Goal: Consume media (video, audio): Consume media (video, audio)

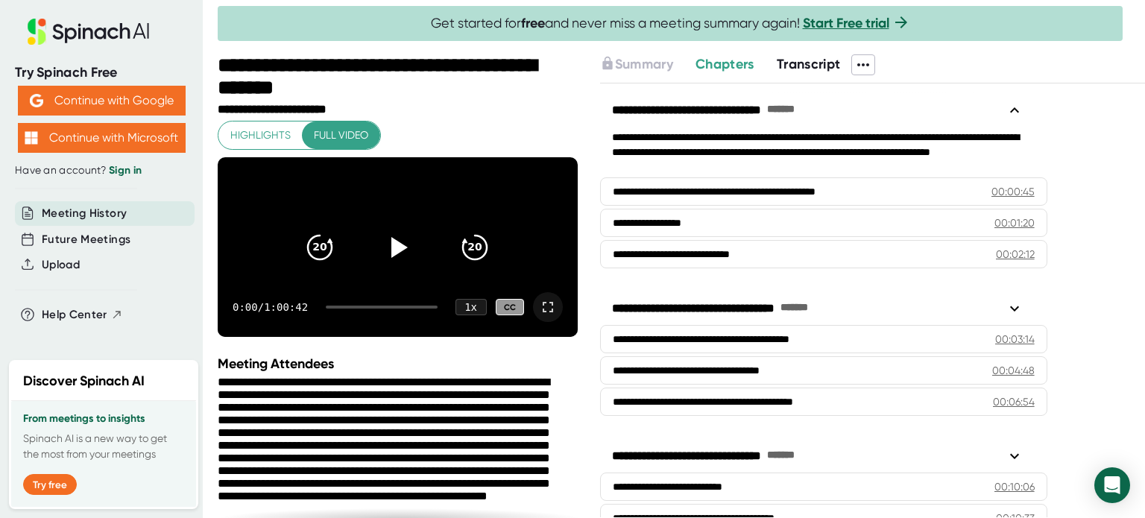
click at [539, 316] on icon at bounding box center [548, 307] width 18 height 18
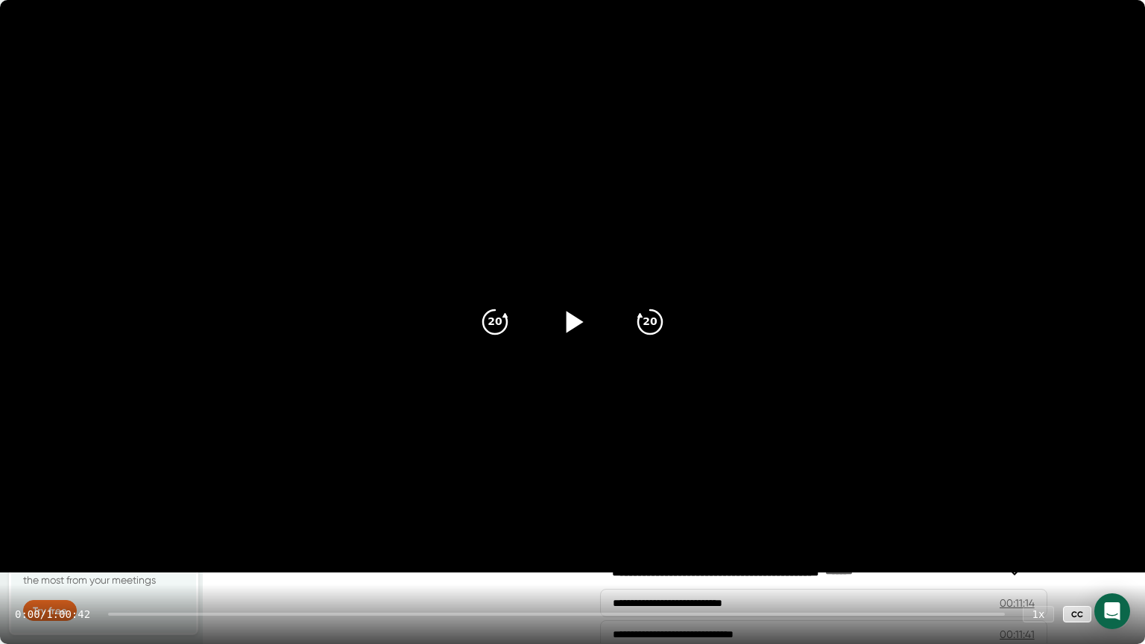
click at [570, 328] on icon at bounding box center [575, 322] width 17 height 22
click at [650, 328] on icon "20" at bounding box center [649, 321] width 37 height 37
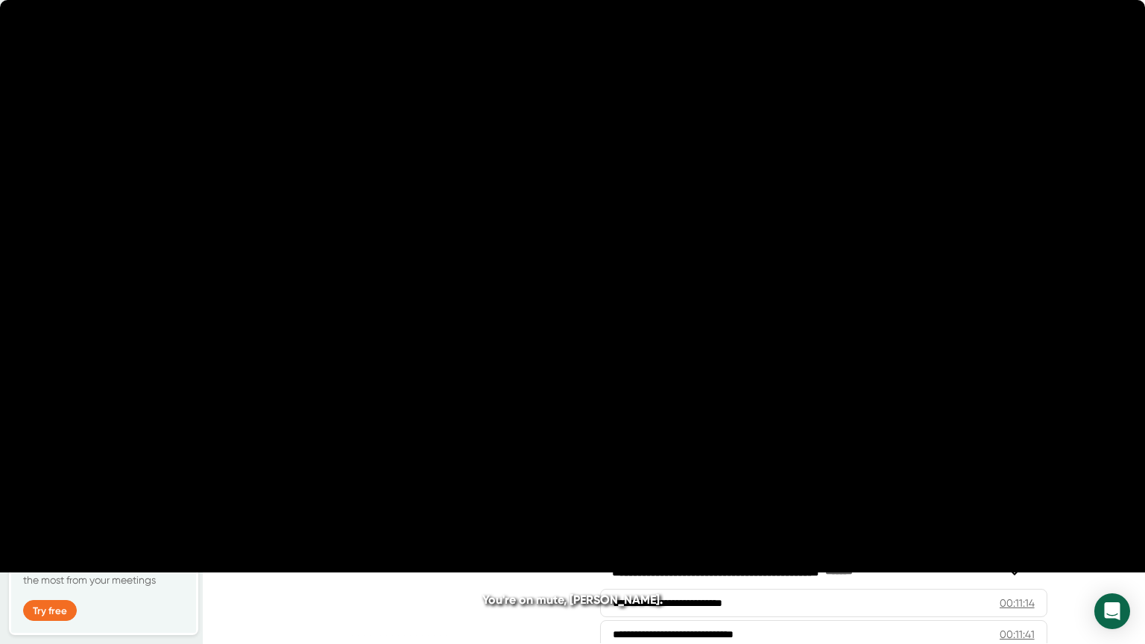
click at [650, 328] on icon "20" at bounding box center [649, 321] width 37 height 37
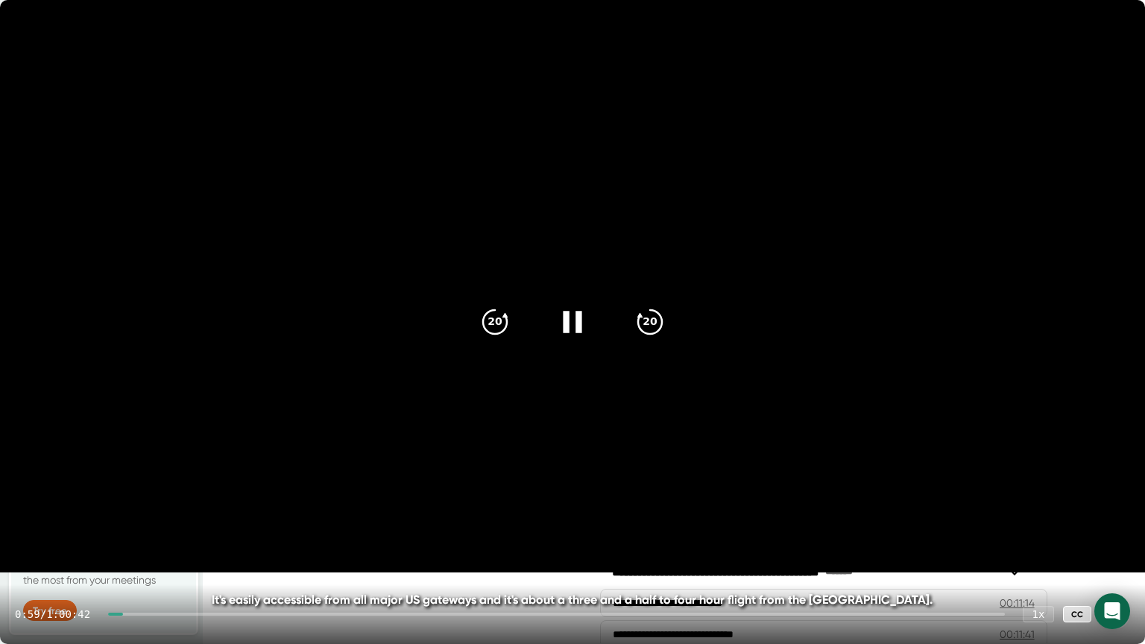
click at [123, 517] on div at bounding box center [115, 614] width 15 height 3
drag, startPoint x: 125, startPoint y: 614, endPoint x: 152, endPoint y: 615, distance: 27.6
click at [152, 517] on div at bounding box center [556, 614] width 897 height 3
click at [233, 517] on div "2:47 / 1:00:42 1 x CC" at bounding box center [572, 614] width 1145 height 60
click at [232, 517] on div at bounding box center [556, 614] width 897 height 3
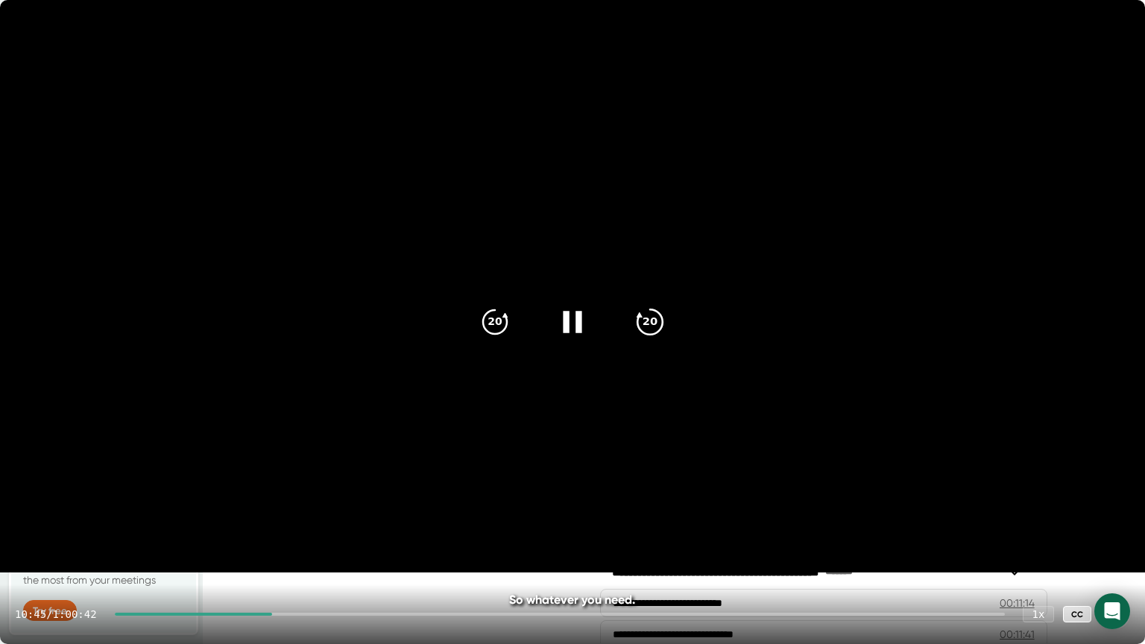
click at [642, 314] on icon "20" at bounding box center [649, 321] width 37 height 37
click at [664, 322] on icon "20" at bounding box center [649, 321] width 37 height 37
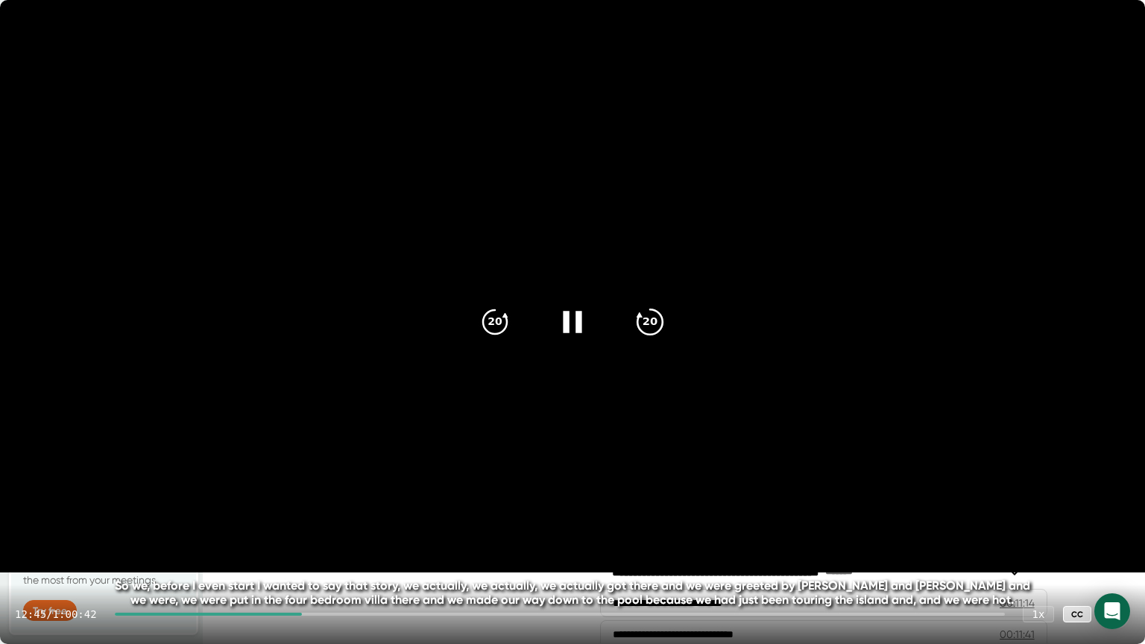
click at [664, 322] on icon "20" at bounding box center [649, 321] width 37 height 37
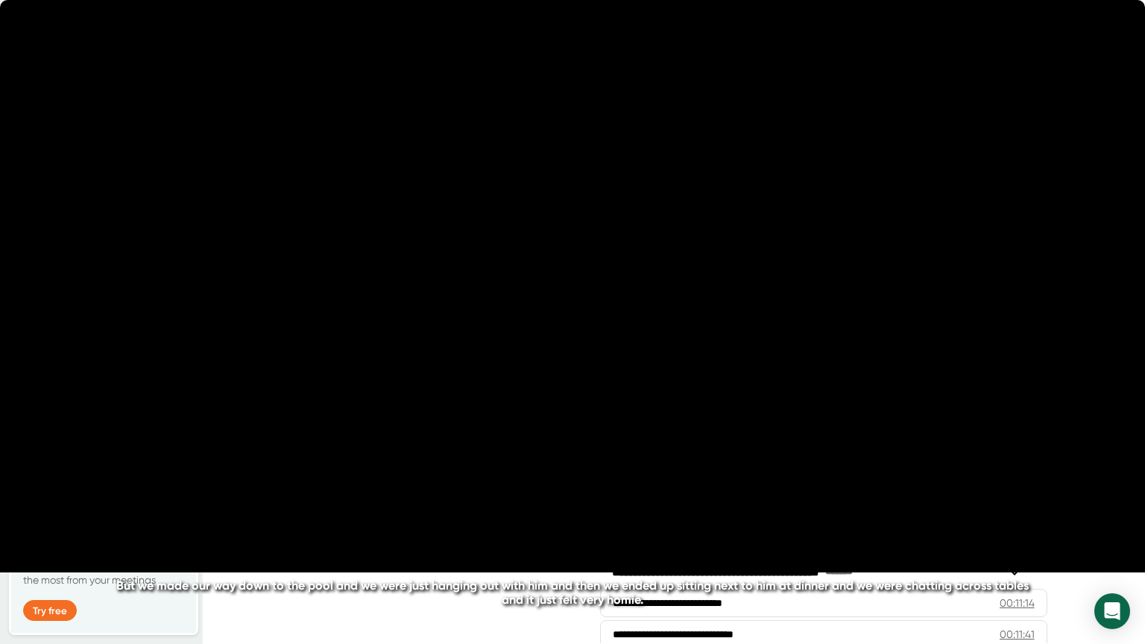
click at [664, 322] on icon "20" at bounding box center [649, 321] width 37 height 37
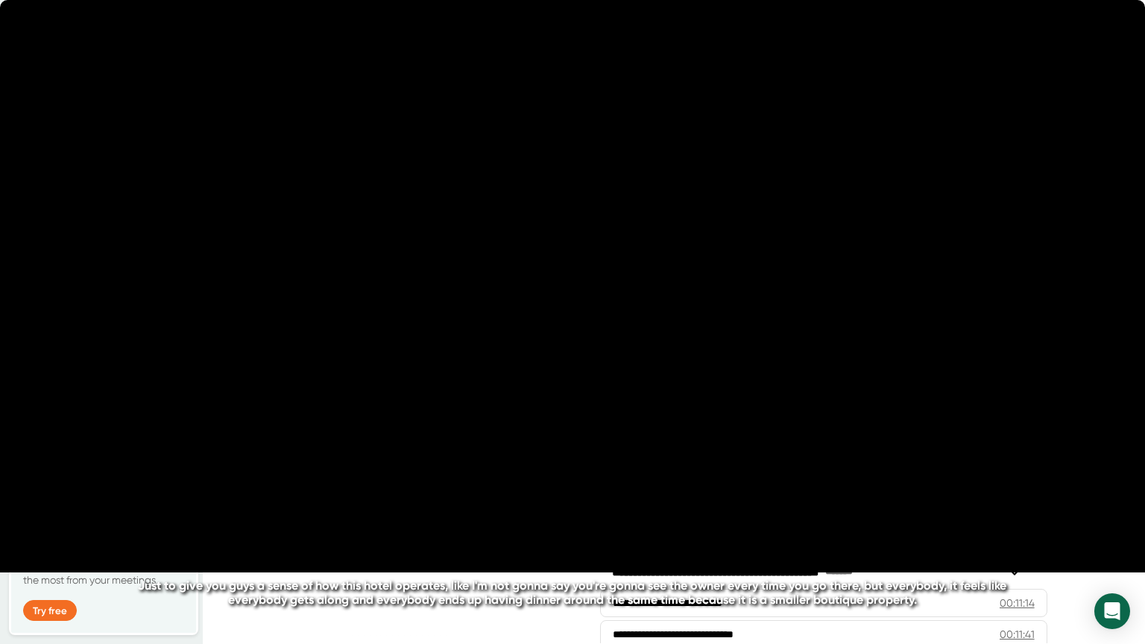
click at [664, 322] on icon "20" at bounding box center [649, 321] width 37 height 37
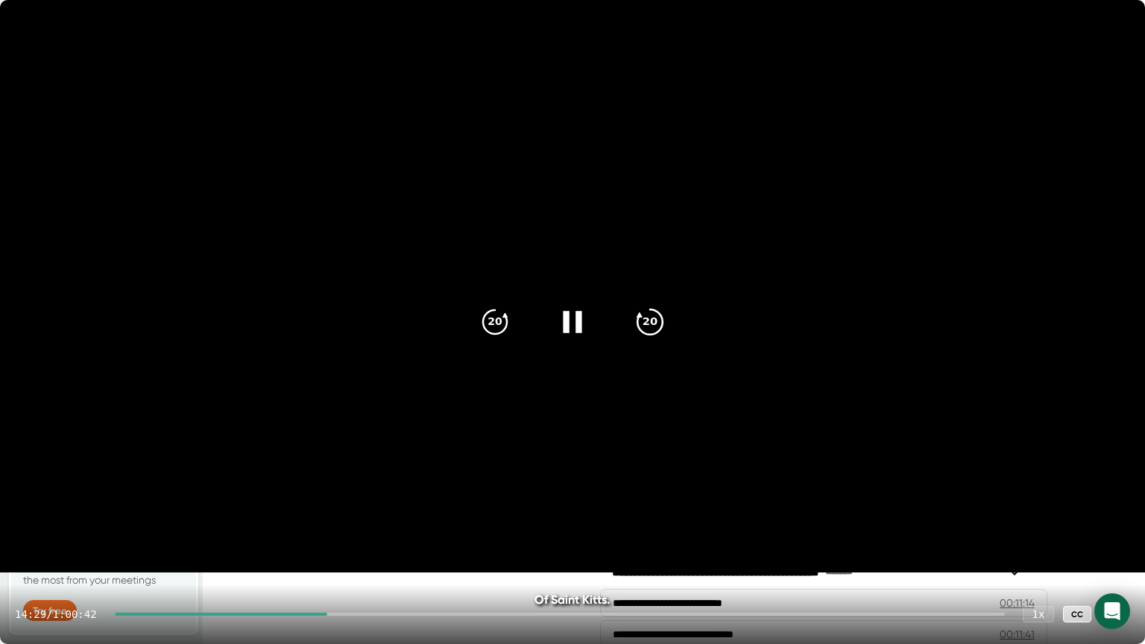
click at [642, 335] on icon "20" at bounding box center [649, 321] width 37 height 37
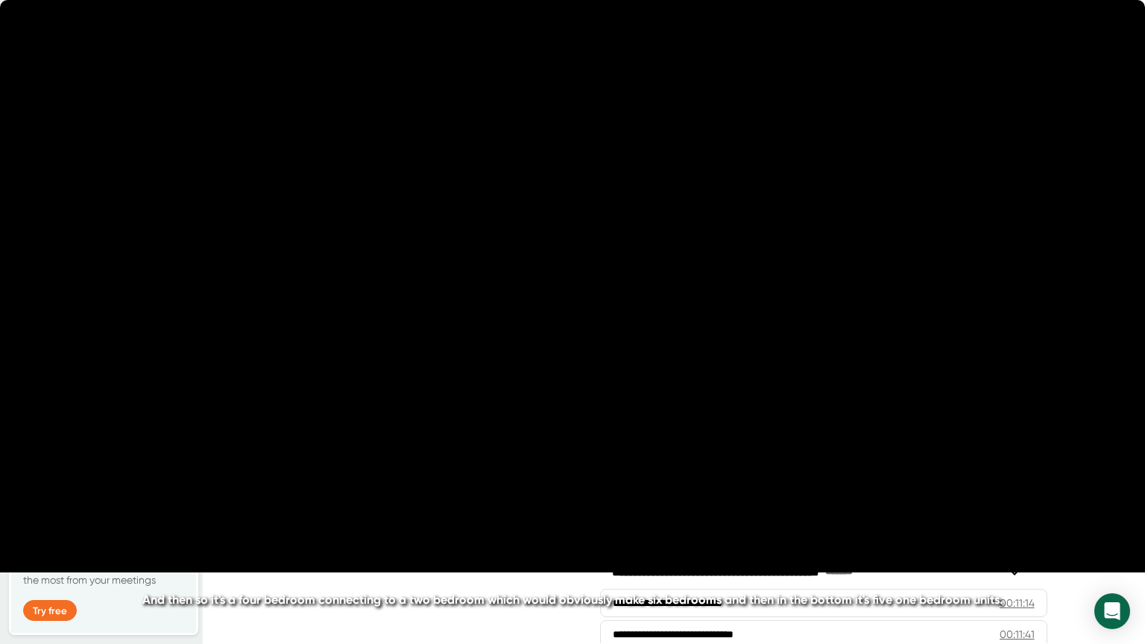
click at [642, 335] on icon "20" at bounding box center [649, 321] width 37 height 37
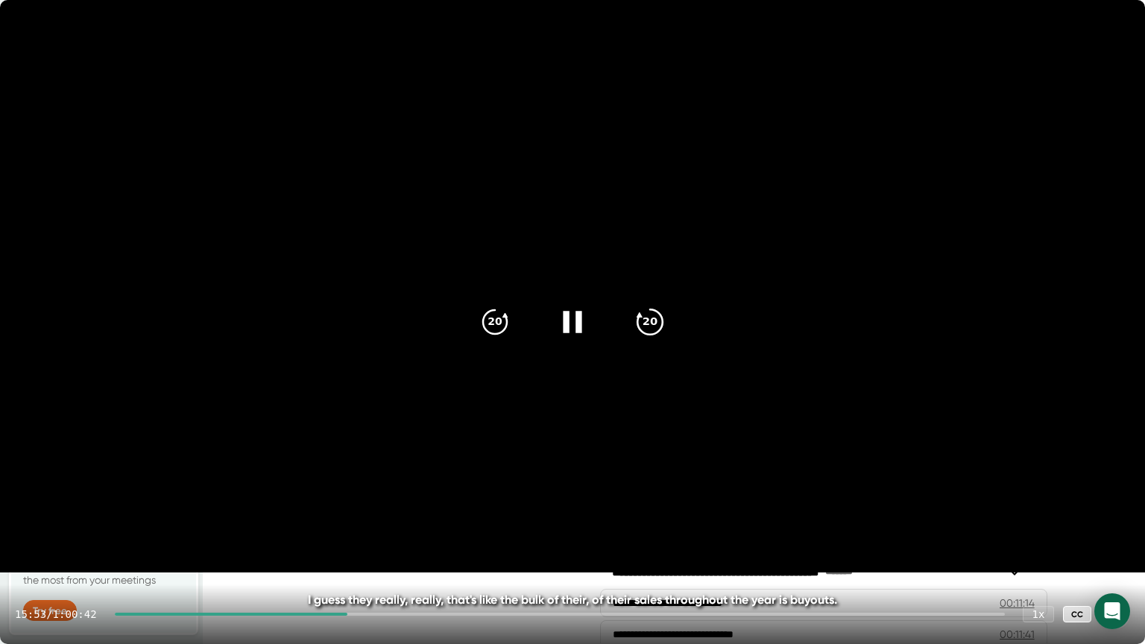
click at [651, 307] on icon "20" at bounding box center [649, 321] width 37 height 37
click at [651, 313] on icon "20" at bounding box center [649, 321] width 37 height 37
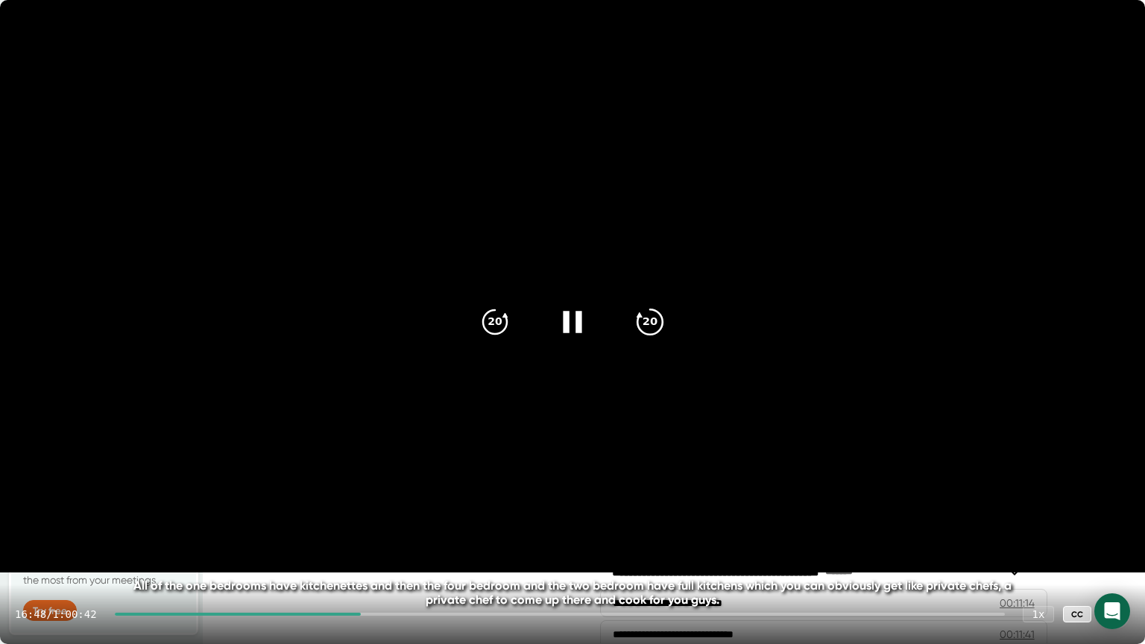
click at [641, 334] on icon "20" at bounding box center [649, 321] width 37 height 37
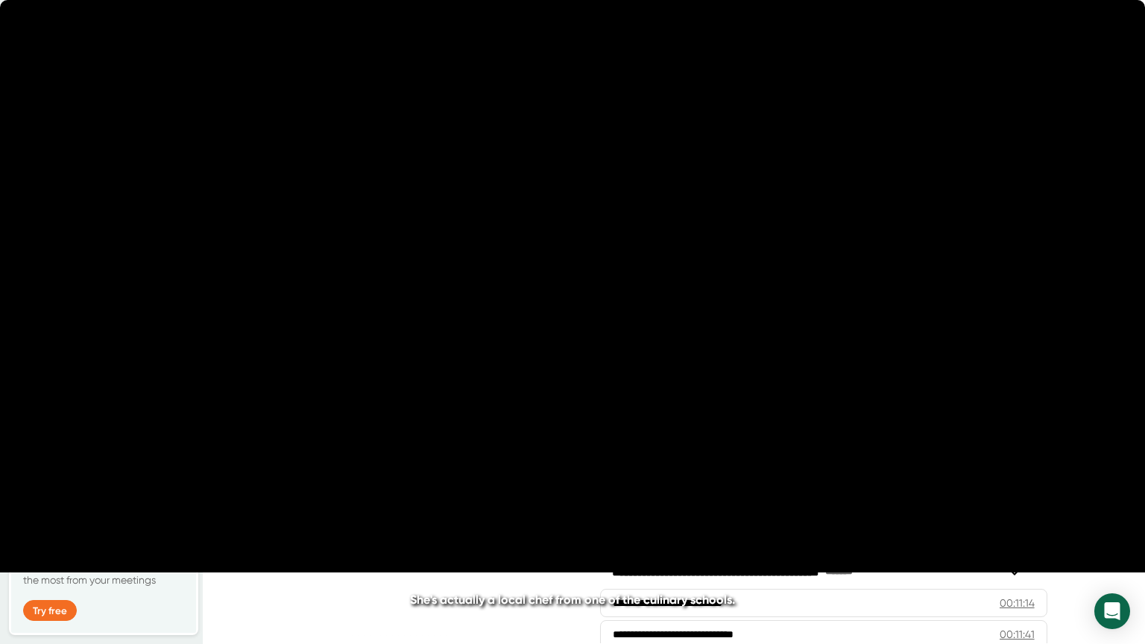
click at [641, 334] on icon "20" at bounding box center [649, 321] width 37 height 37
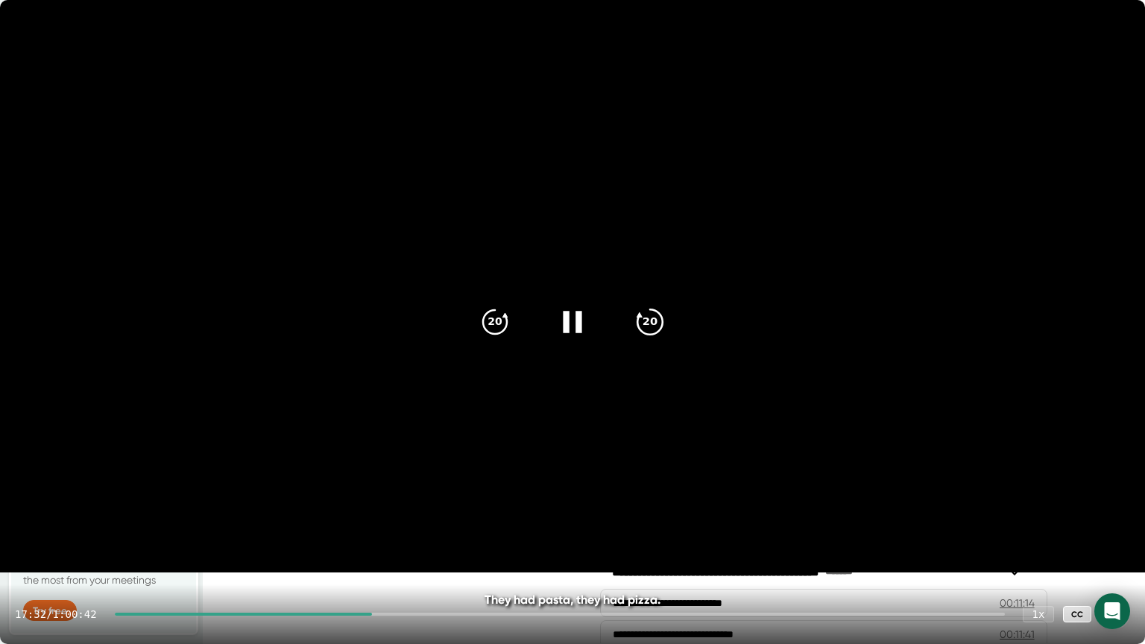
click at [650, 330] on icon "20" at bounding box center [649, 321] width 37 height 37
click at [648, 318] on icon "20" at bounding box center [649, 321] width 37 height 37
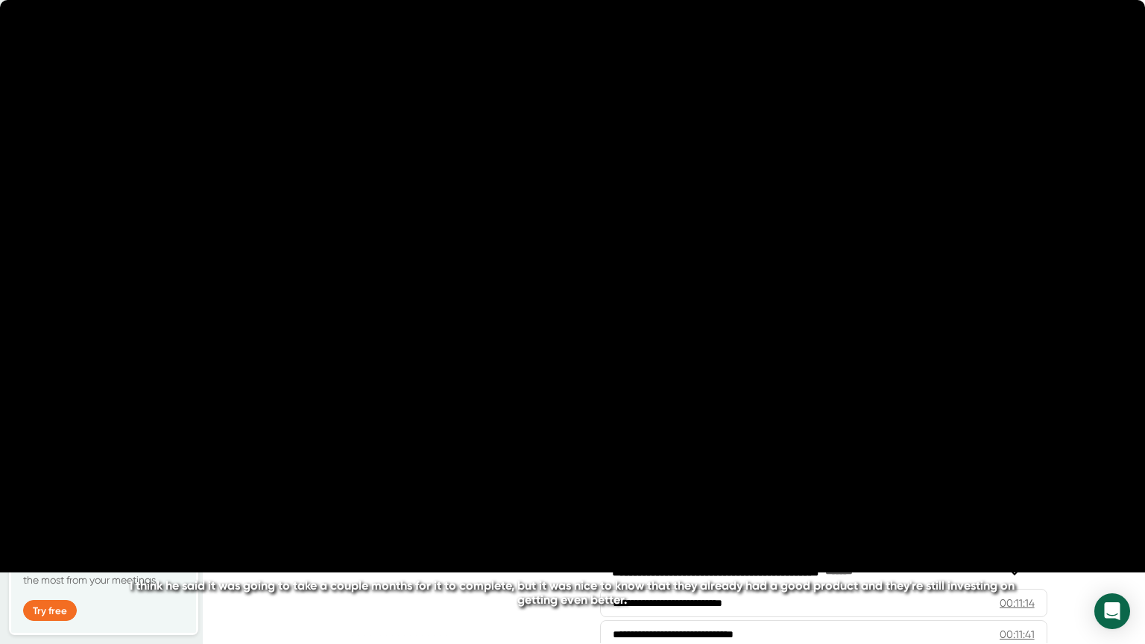
click at [648, 318] on icon "20" at bounding box center [649, 321] width 37 height 37
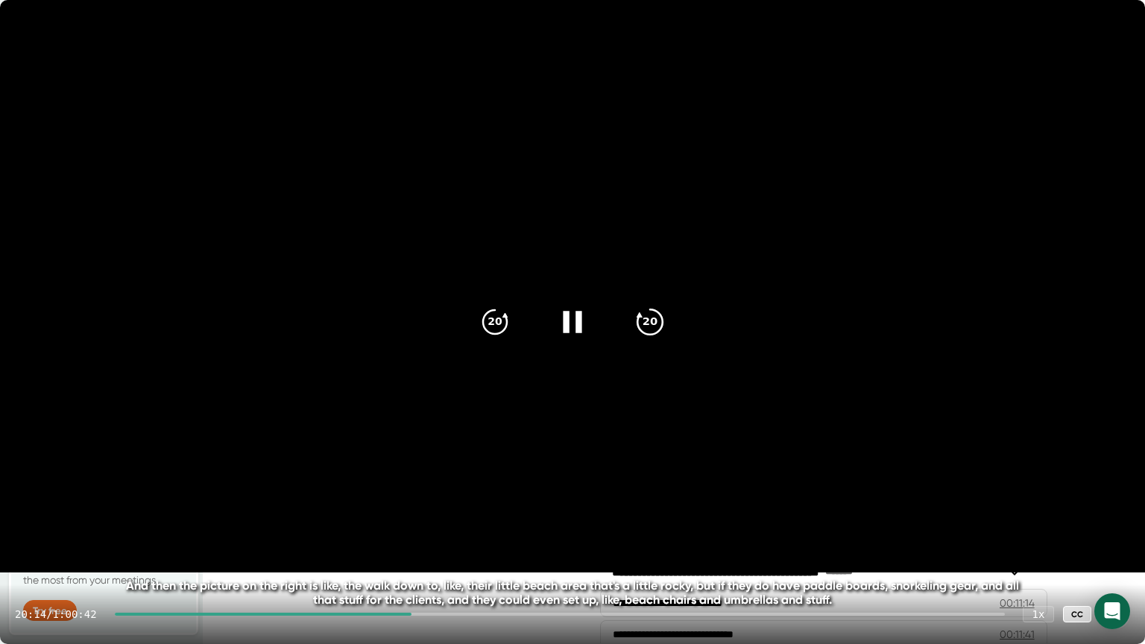
click at [647, 333] on icon at bounding box center [649, 321] width 25 height 25
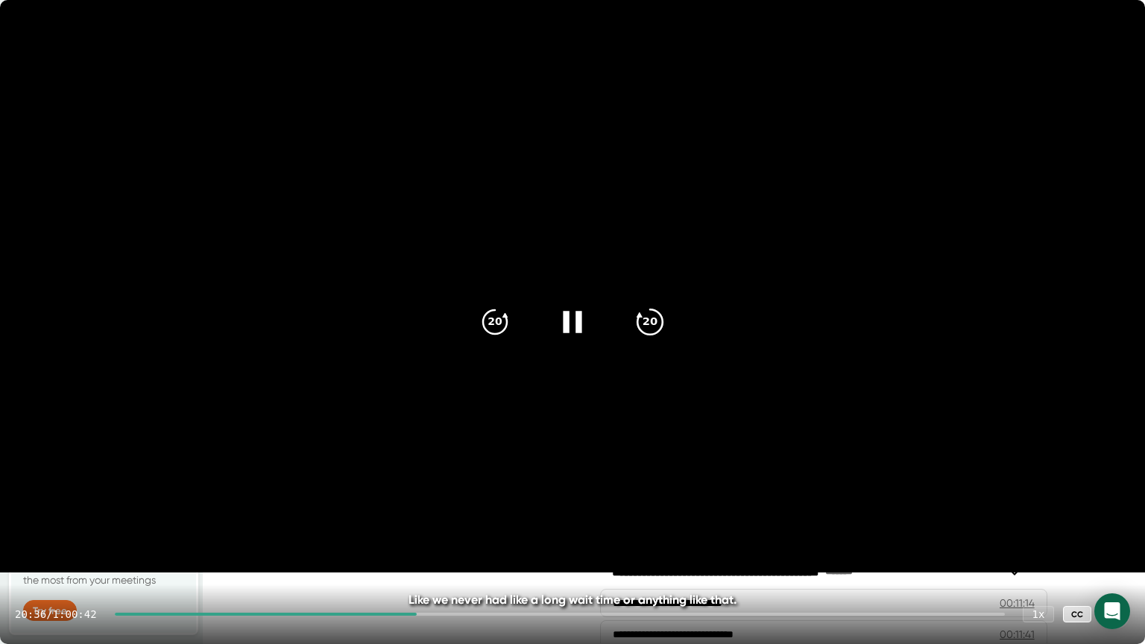
click at [647, 333] on icon "20" at bounding box center [649, 321] width 37 height 37
click at [644, 324] on icon "20" at bounding box center [649, 321] width 37 height 37
click at [658, 317] on icon "20" at bounding box center [649, 321] width 37 height 37
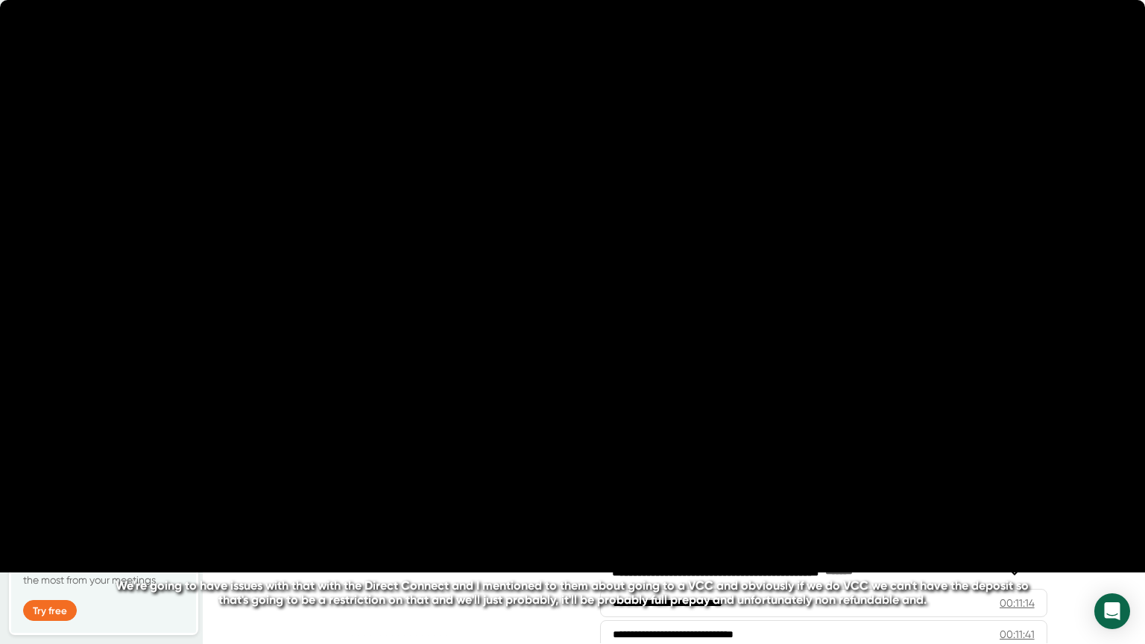
click at [658, 317] on icon "20" at bounding box center [649, 321] width 37 height 37
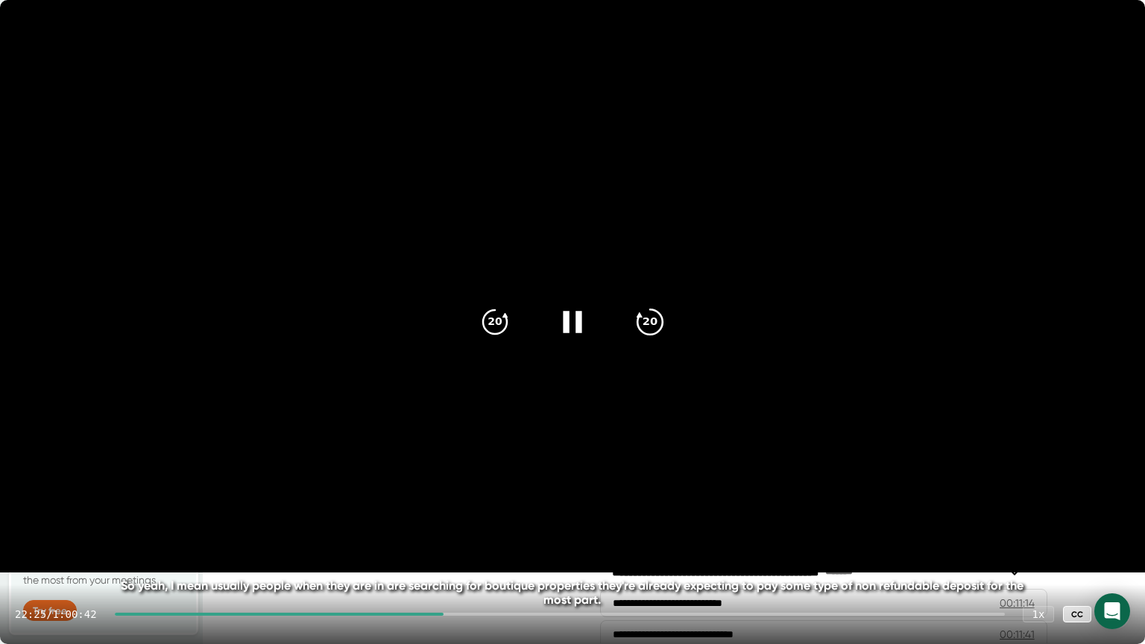
click at [649, 327] on icon "20" at bounding box center [649, 321] width 37 height 37
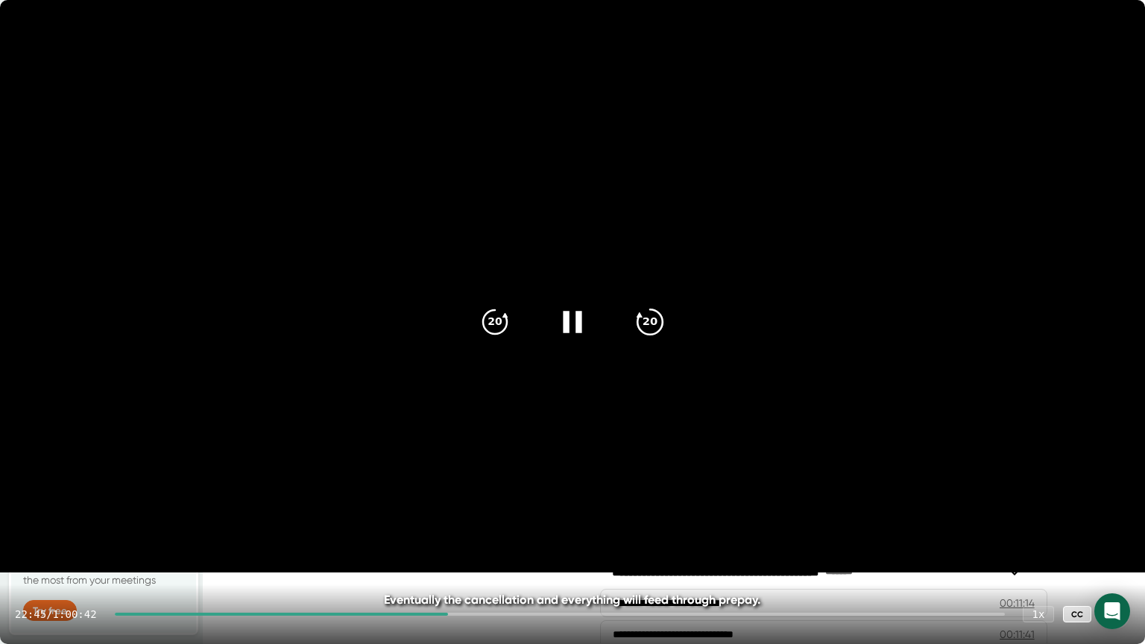
click at [649, 327] on icon "20" at bounding box center [649, 321] width 37 height 37
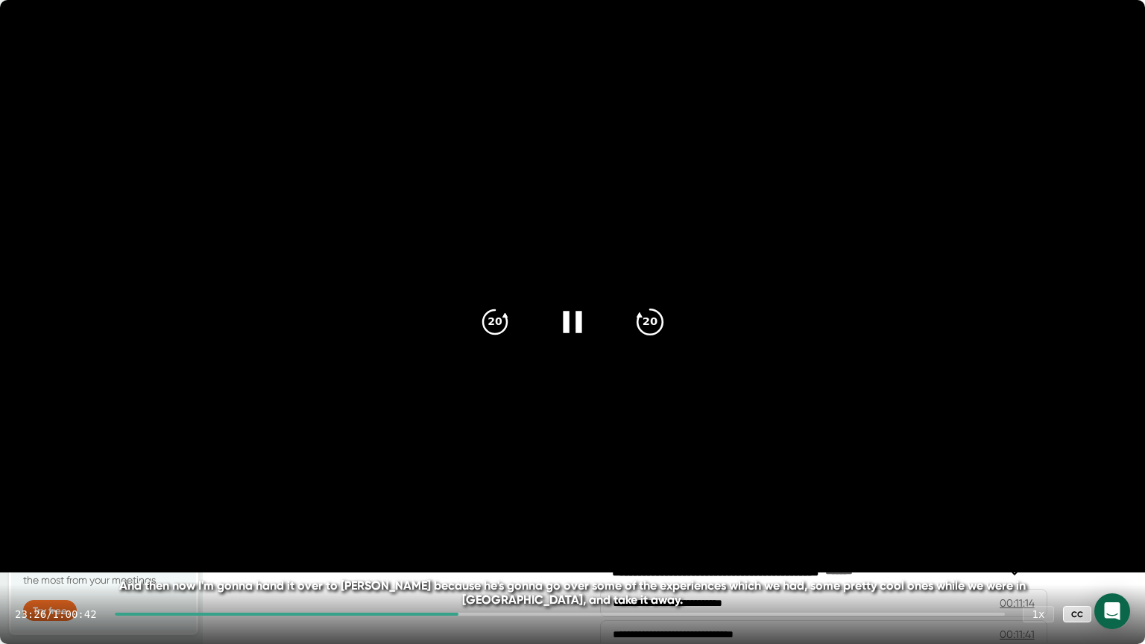
click at [649, 327] on icon "20" at bounding box center [649, 321] width 37 height 37
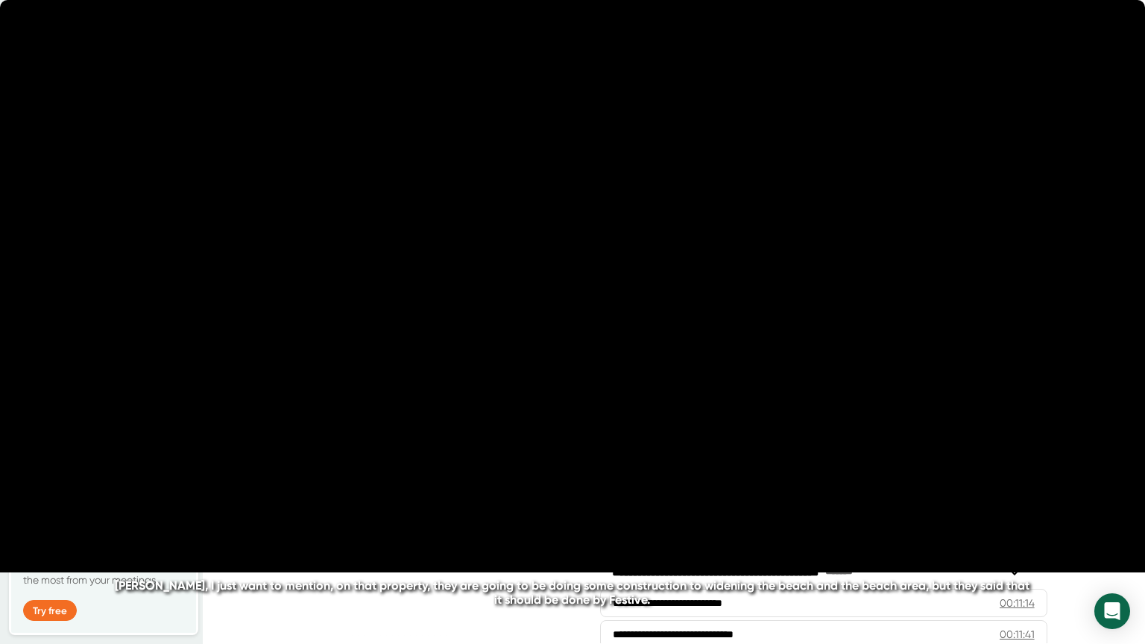
click at [649, 327] on icon "20" at bounding box center [649, 321] width 37 height 37
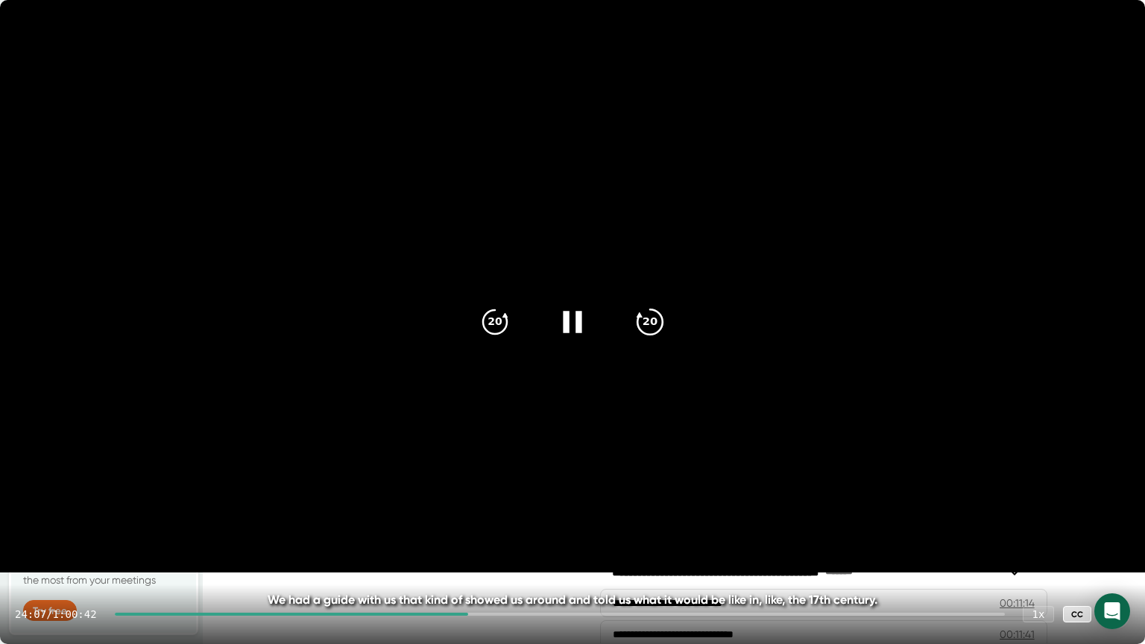
click at [656, 329] on icon "20" at bounding box center [649, 321] width 37 height 37
click at [646, 323] on icon "20" at bounding box center [649, 321] width 37 height 37
click at [652, 332] on icon "20" at bounding box center [649, 321] width 37 height 37
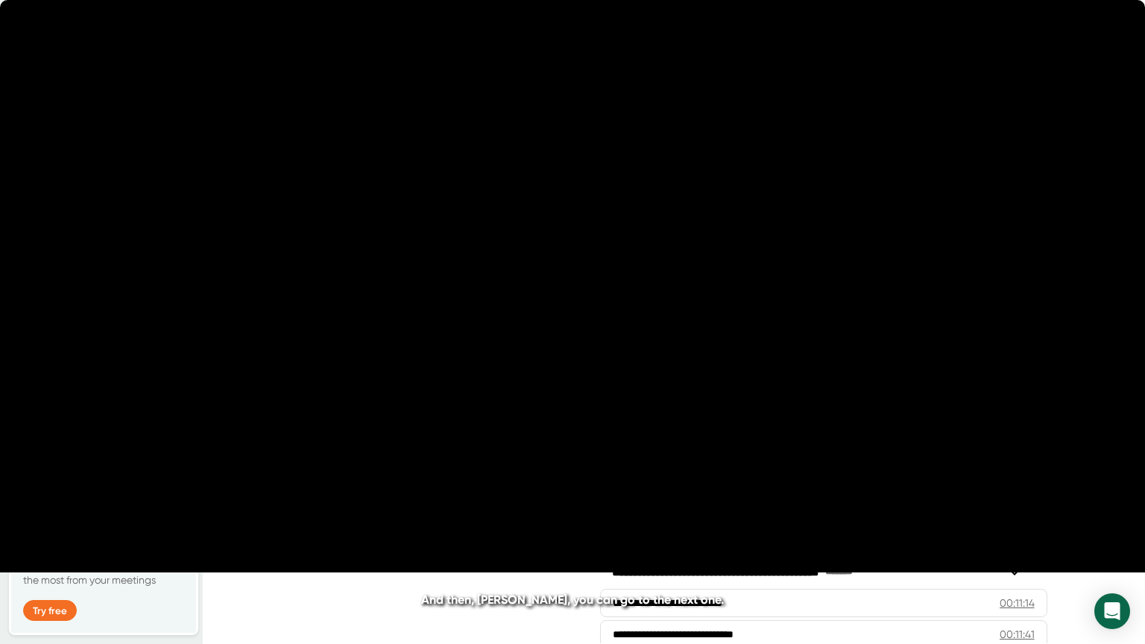
click at [652, 332] on icon "20" at bounding box center [649, 321] width 37 height 37
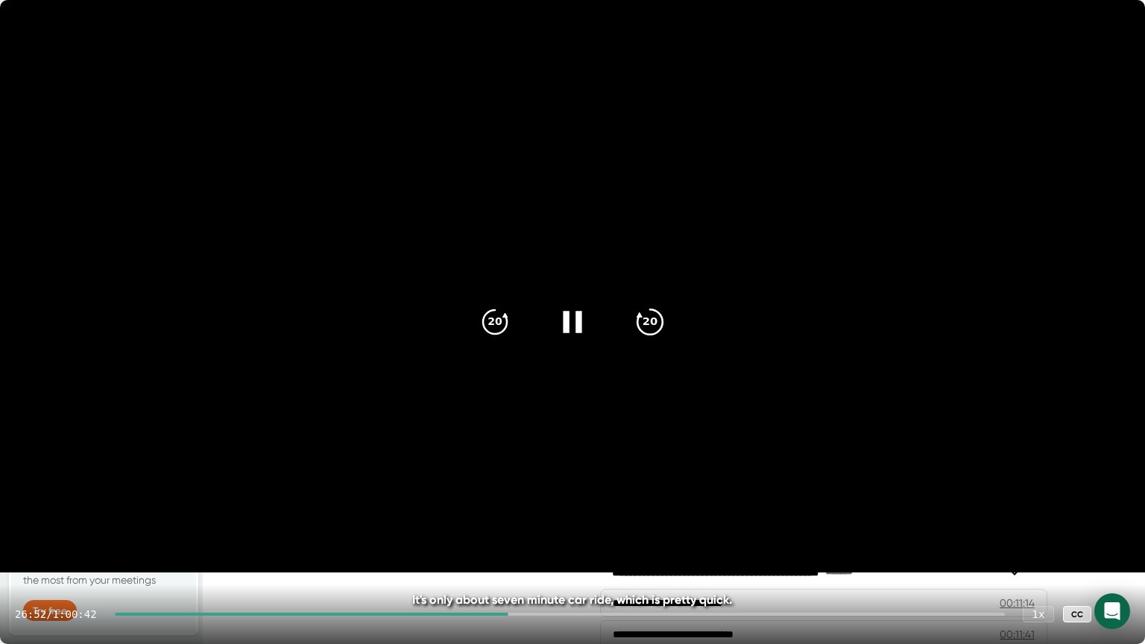
click at [658, 328] on icon "20" at bounding box center [649, 321] width 37 height 37
click at [1114, 517] on icon at bounding box center [1115, 614] width 18 height 18
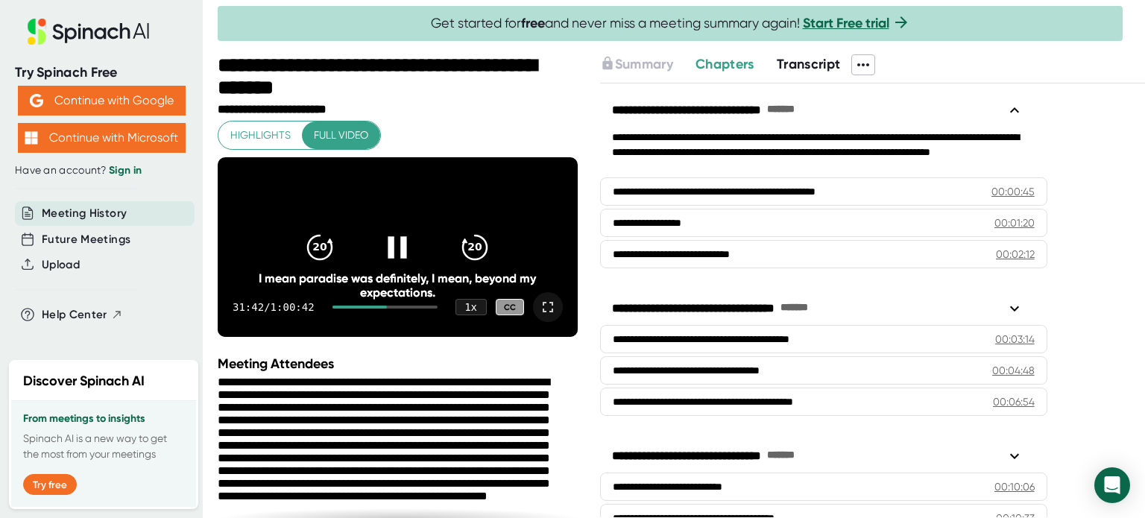
click at [539, 316] on icon at bounding box center [548, 307] width 18 height 18
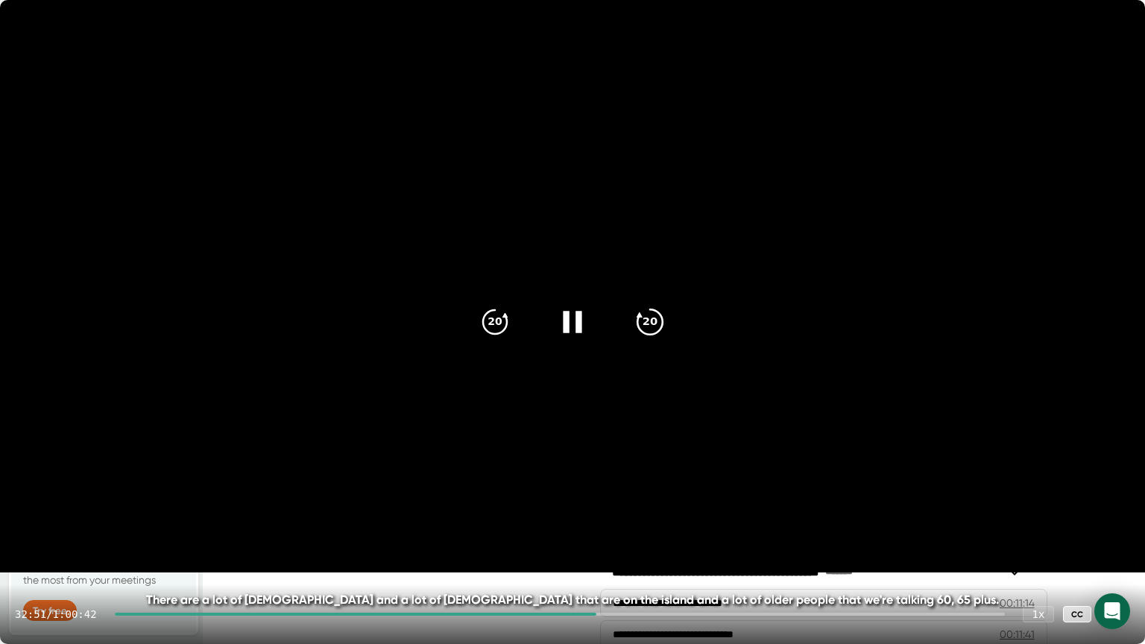
click at [639, 307] on icon "20" at bounding box center [649, 321] width 37 height 37
click at [652, 326] on icon "20" at bounding box center [649, 321] width 37 height 37
click at [638, 318] on icon "20" at bounding box center [649, 321] width 37 height 37
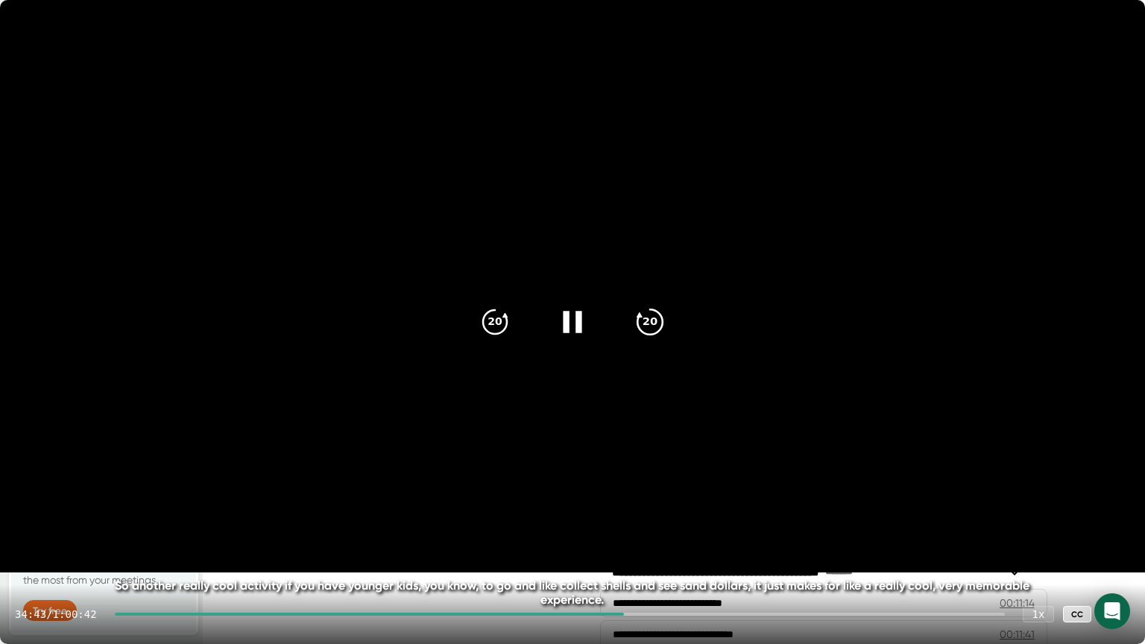
click at [638, 318] on icon "20" at bounding box center [649, 321] width 37 height 37
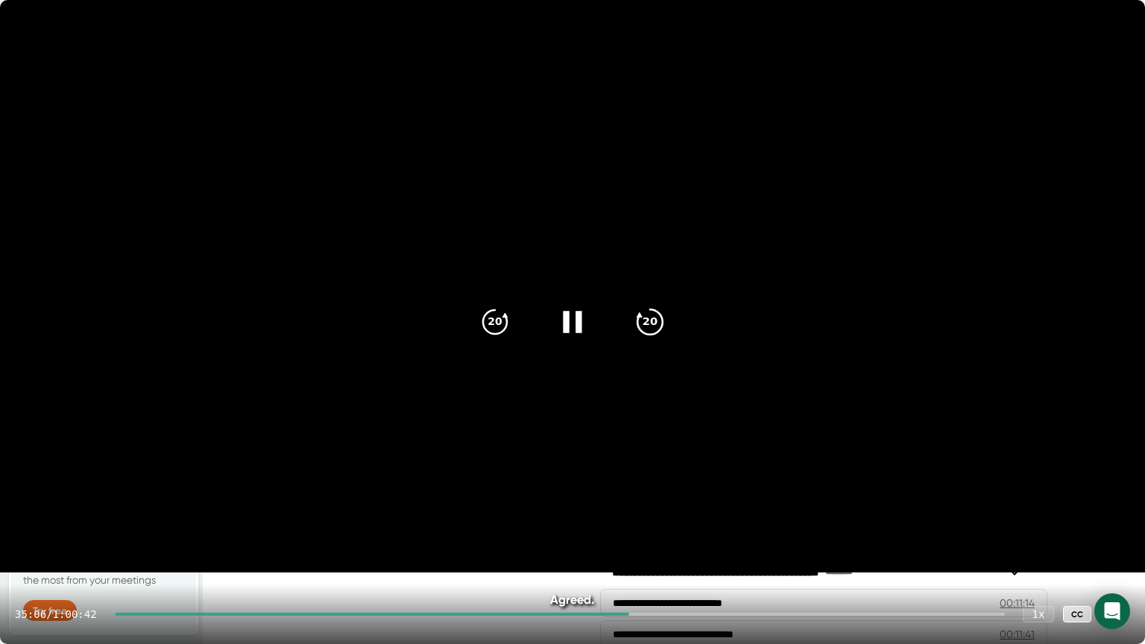
click at [650, 324] on icon "20" at bounding box center [649, 321] width 37 height 37
click at [651, 345] on div "20" at bounding box center [650, 322] width 63 height 63
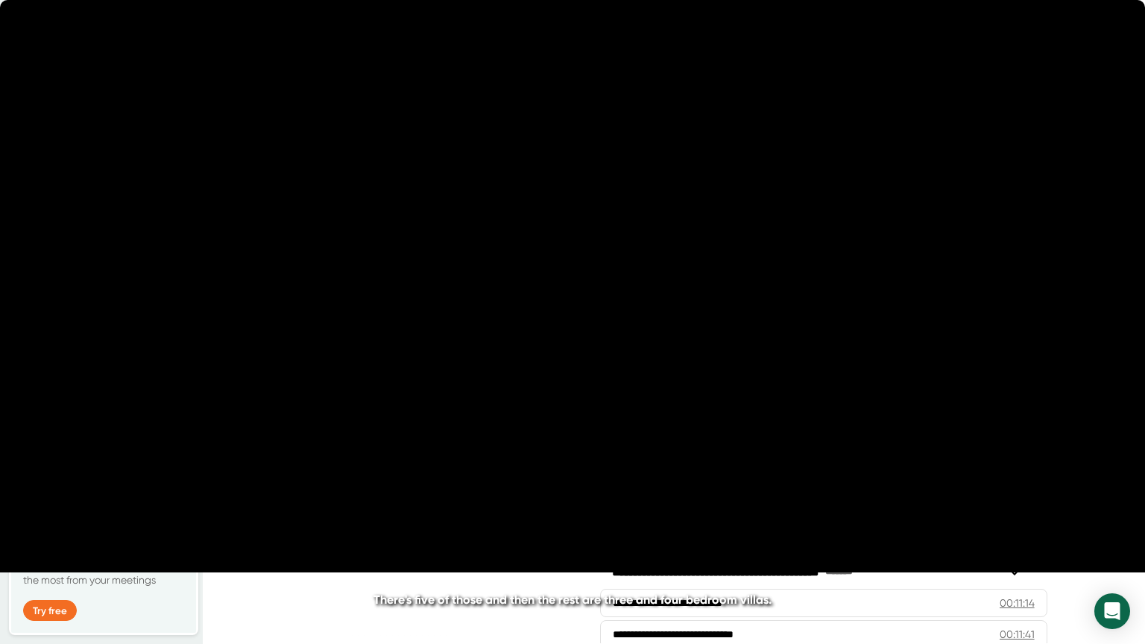
click at [651, 345] on div "20" at bounding box center [650, 322] width 63 height 63
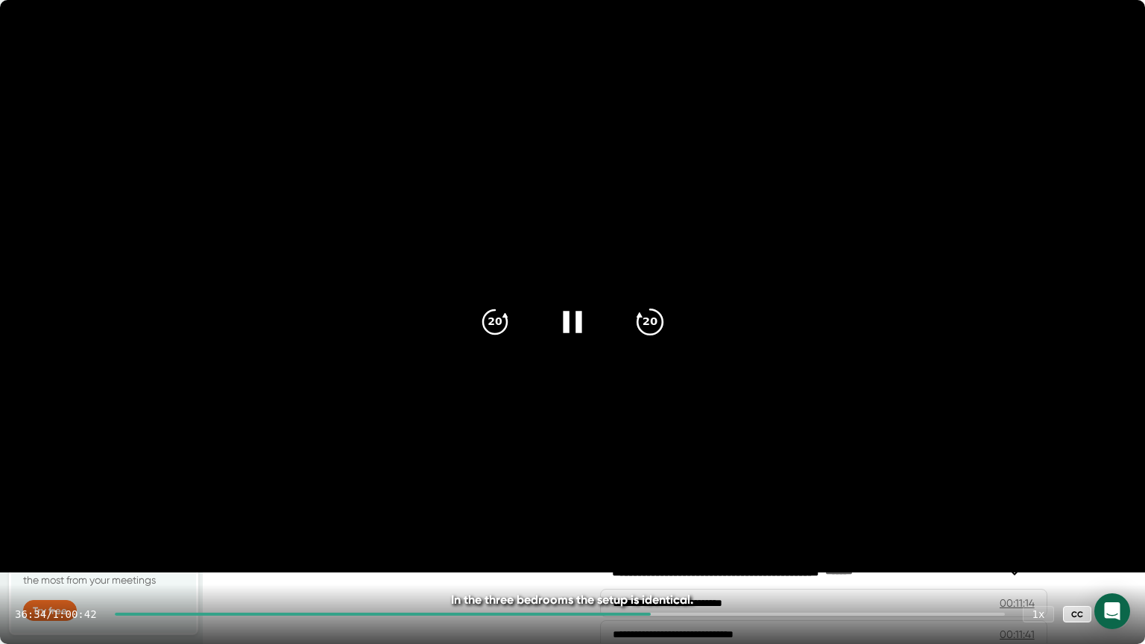
click at [652, 340] on div "20" at bounding box center [650, 322] width 63 height 63
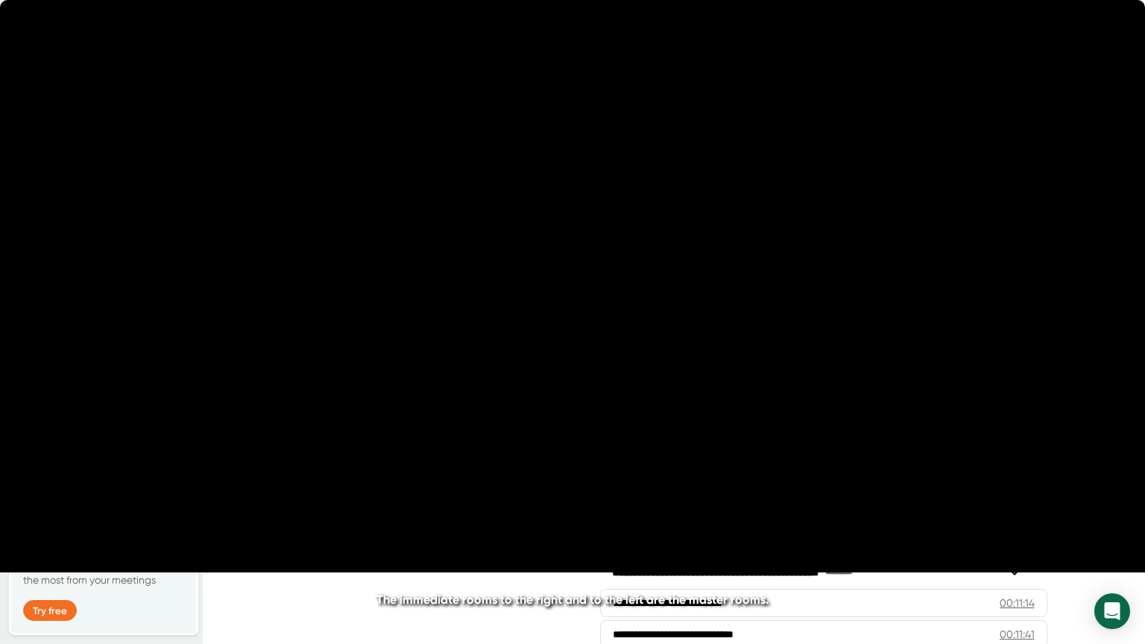
click at [652, 340] on div "20" at bounding box center [650, 322] width 63 height 63
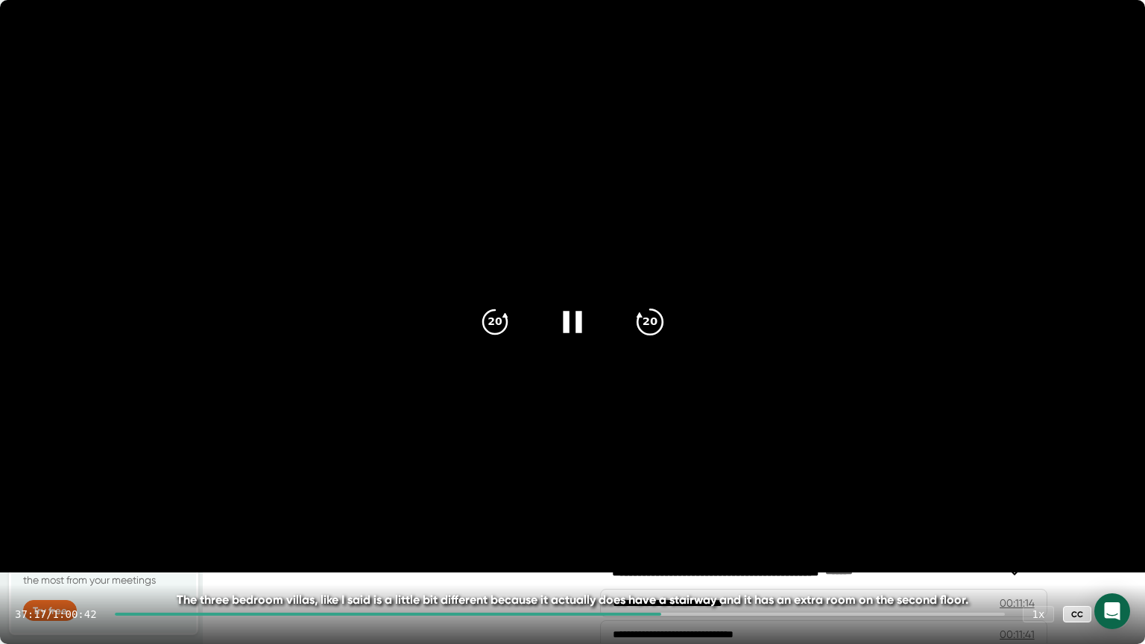
click at [652, 330] on icon "20" at bounding box center [649, 321] width 37 height 37
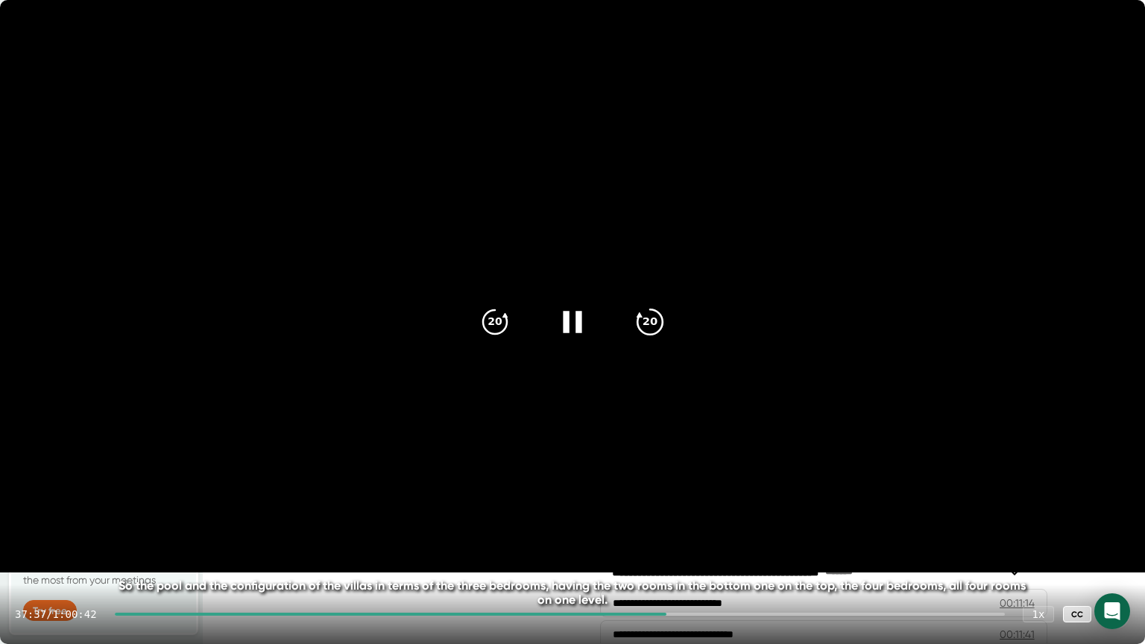
click at [652, 330] on icon "20" at bounding box center [649, 321] width 37 height 37
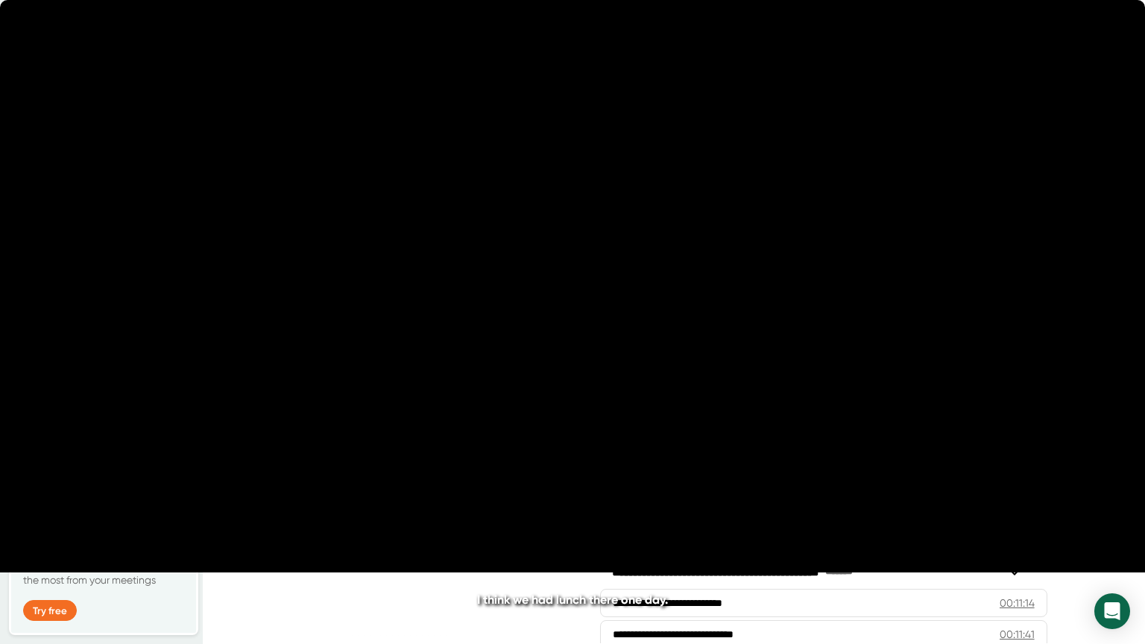
click at [652, 330] on icon "20" at bounding box center [649, 321] width 37 height 37
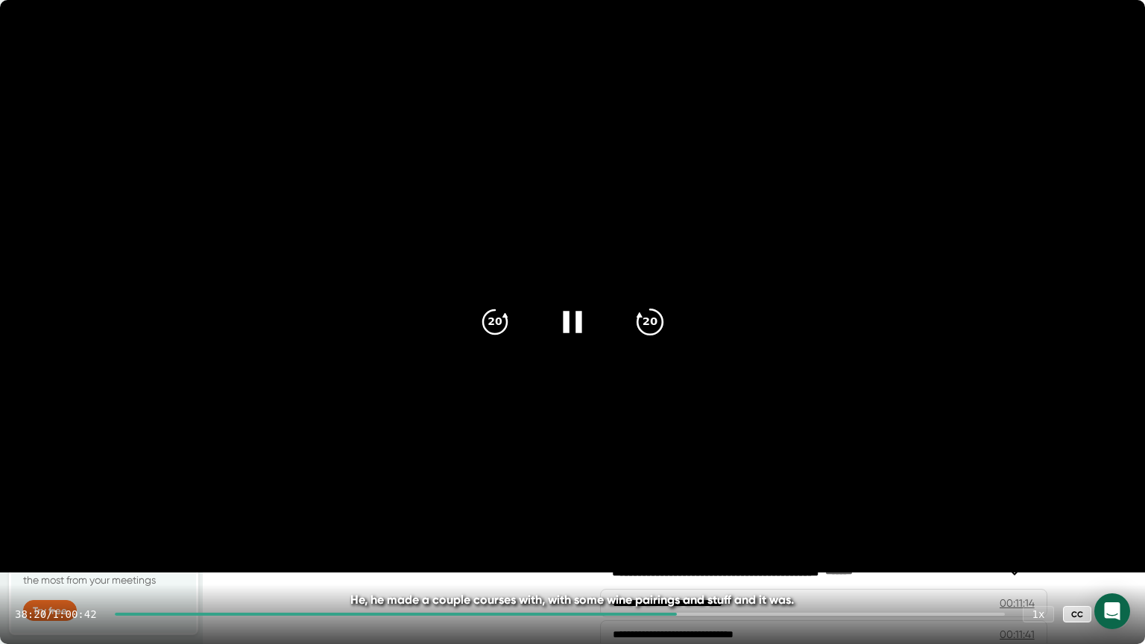
click at [656, 338] on div "20" at bounding box center [650, 322] width 63 height 63
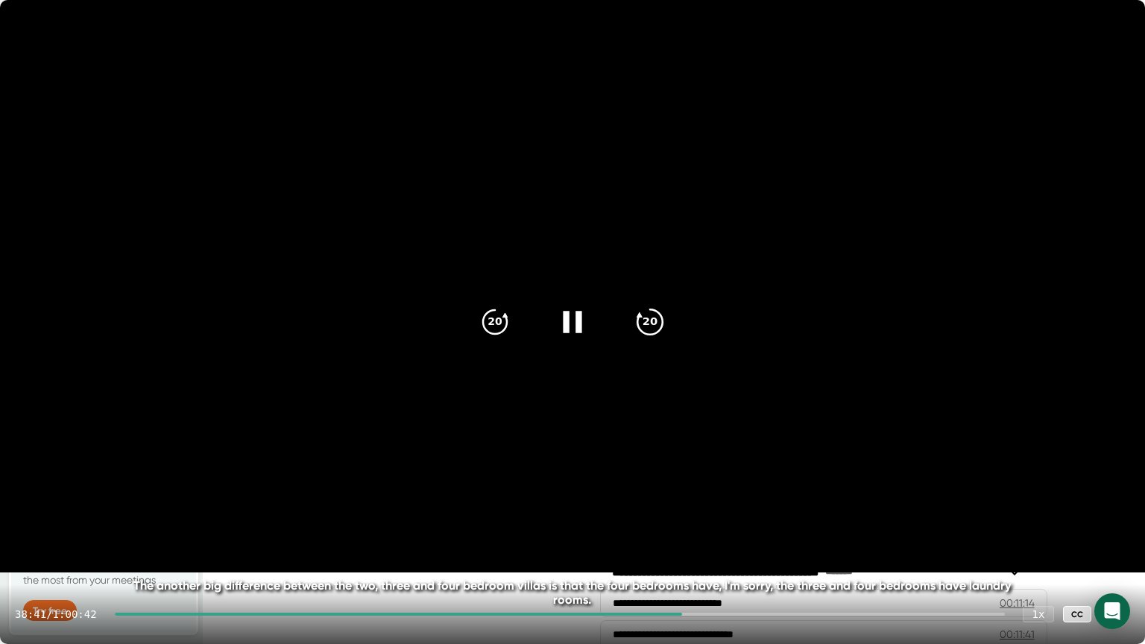
click at [655, 326] on icon "20" at bounding box center [649, 321] width 37 height 37
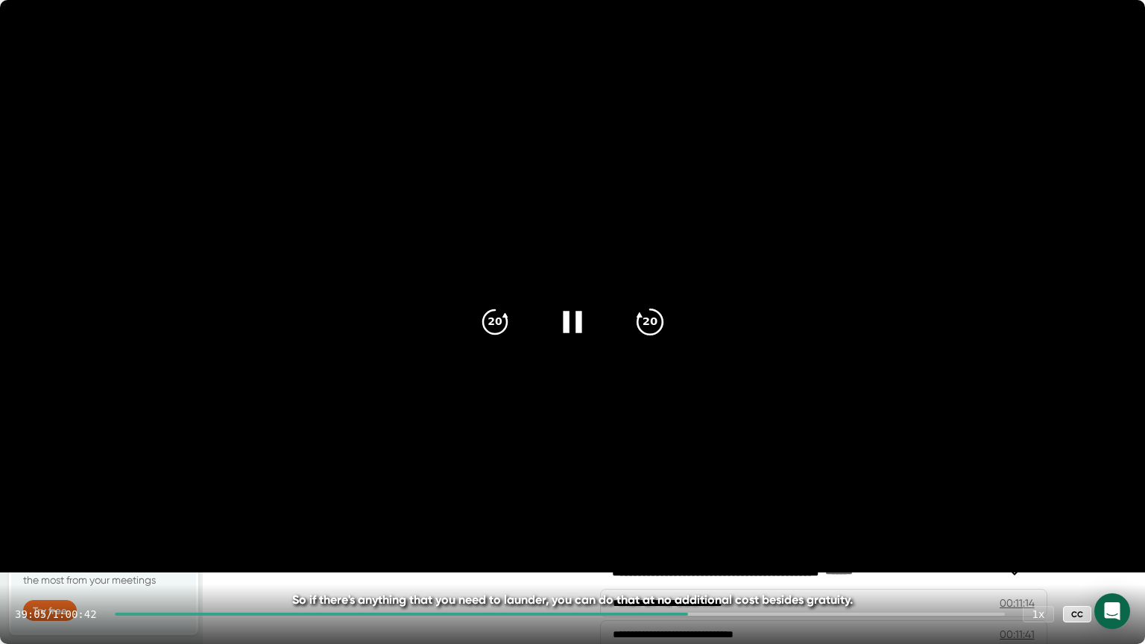
click at [661, 332] on icon "20" at bounding box center [649, 321] width 37 height 37
click at [651, 322] on icon "20" at bounding box center [649, 321] width 37 height 37
click at [655, 334] on icon "20" at bounding box center [649, 321] width 37 height 37
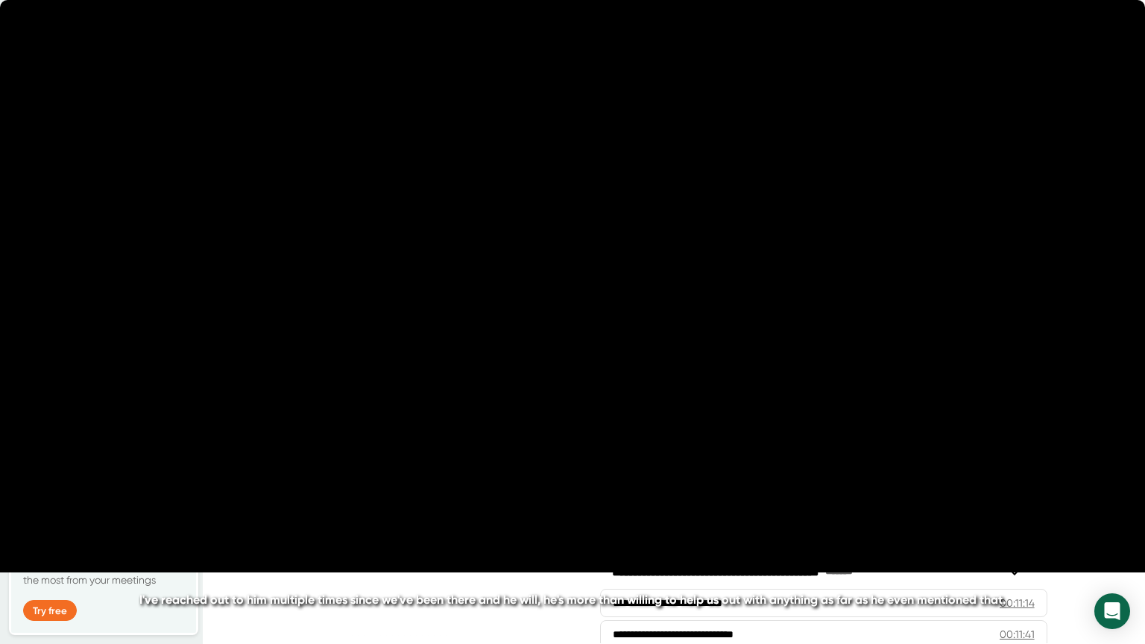
click at [655, 334] on icon "20" at bounding box center [649, 321] width 37 height 37
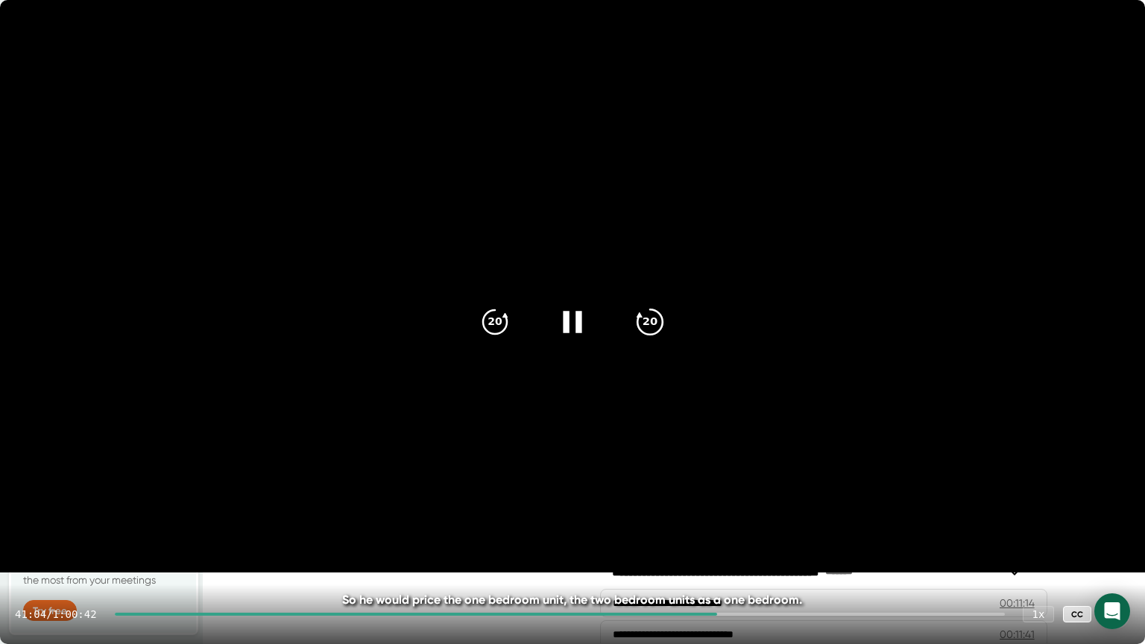
click at [655, 330] on icon "20" at bounding box center [649, 321] width 37 height 37
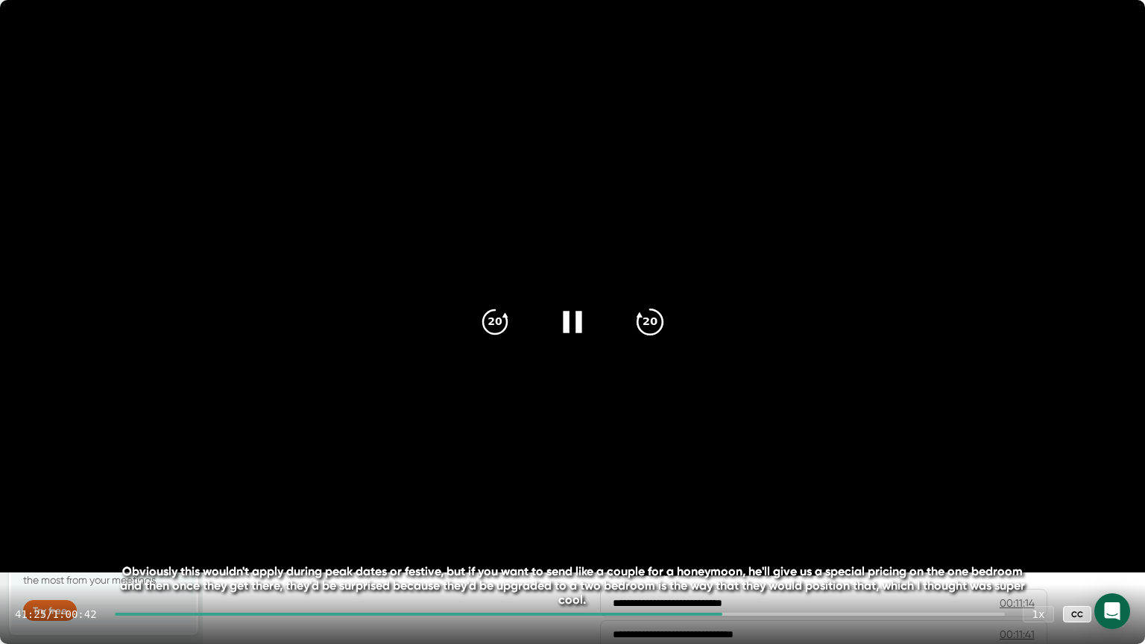
click at [655, 330] on icon "20" at bounding box center [649, 321] width 37 height 37
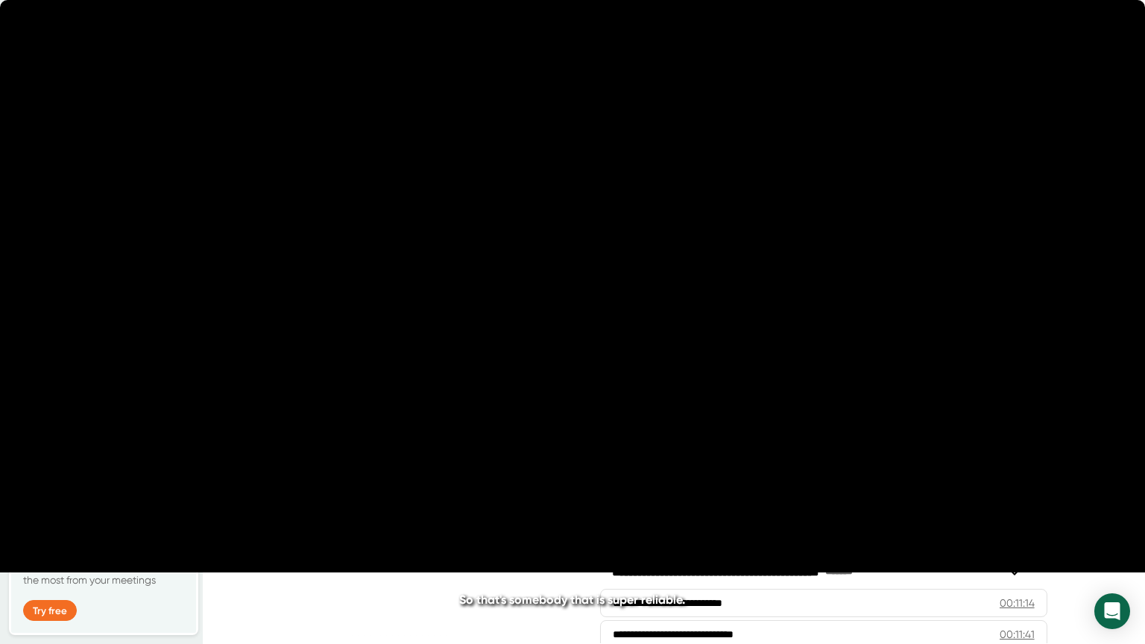
click at [655, 330] on icon "20" at bounding box center [649, 321] width 37 height 37
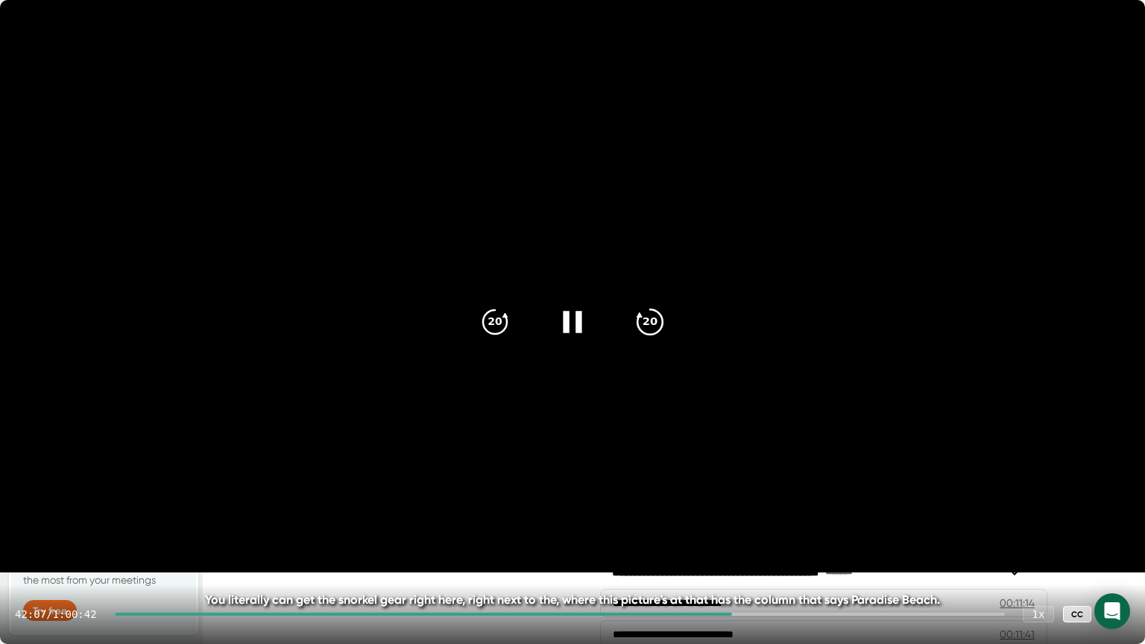
click at [653, 338] on div "20" at bounding box center [650, 322] width 63 height 63
click at [653, 338] on icon "20" at bounding box center [649, 321] width 37 height 37
click at [653, 332] on icon "20" at bounding box center [649, 321] width 37 height 37
click at [657, 319] on icon "20" at bounding box center [649, 321] width 37 height 37
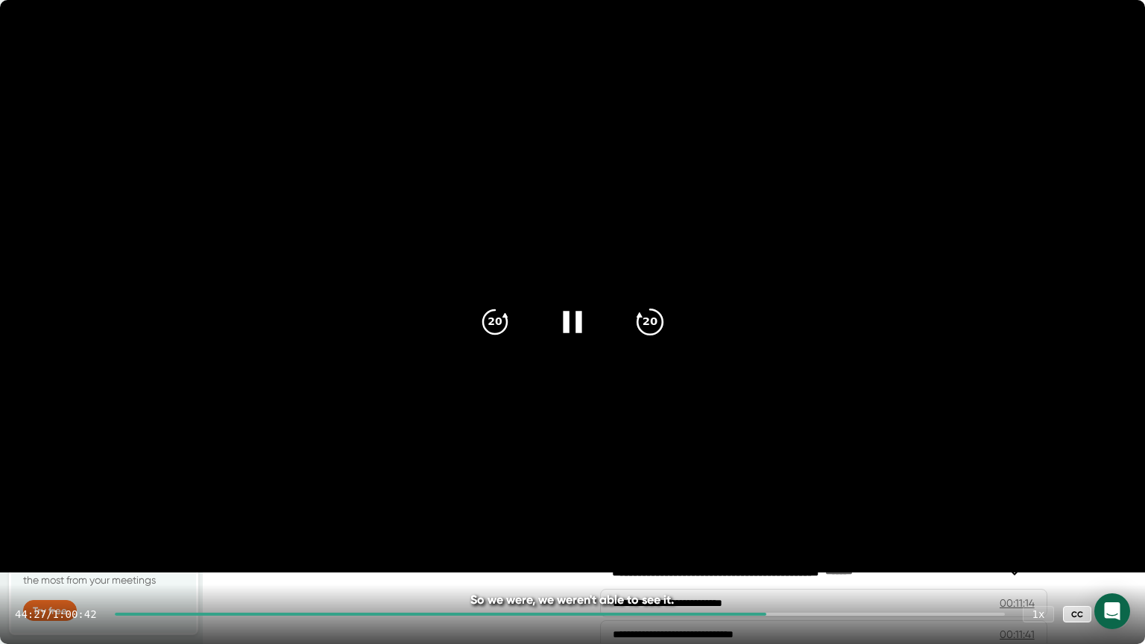
click at [655, 319] on icon "20" at bounding box center [649, 321] width 37 height 37
click at [631, 342] on div "20" at bounding box center [650, 322] width 63 height 63
click at [647, 327] on icon "20" at bounding box center [649, 321] width 37 height 37
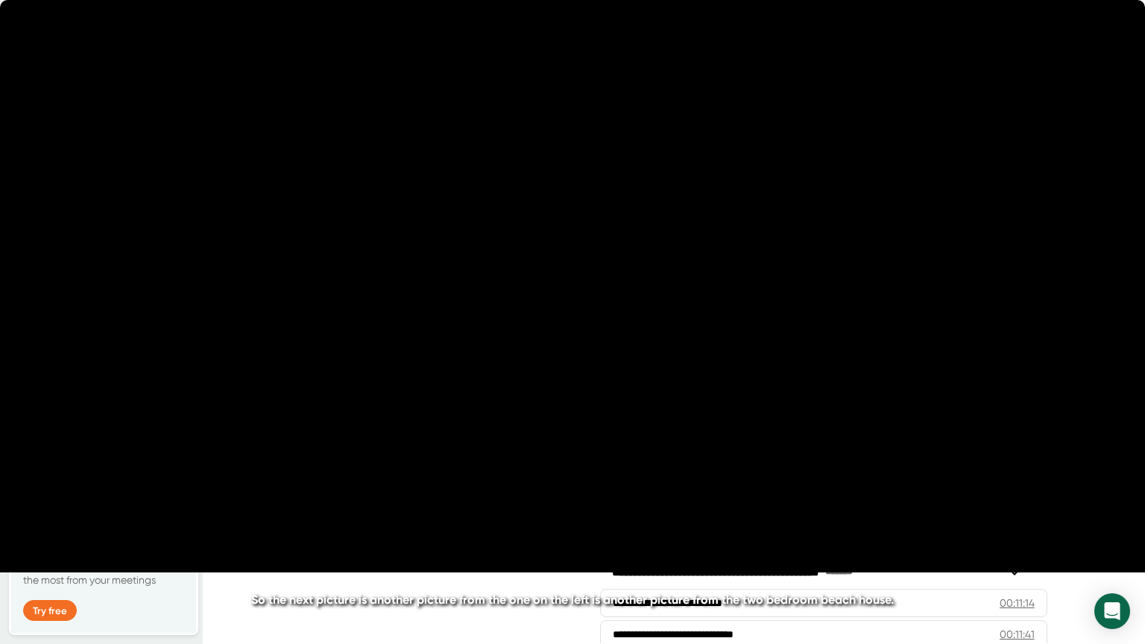
click at [647, 327] on icon "20" at bounding box center [649, 321] width 37 height 37
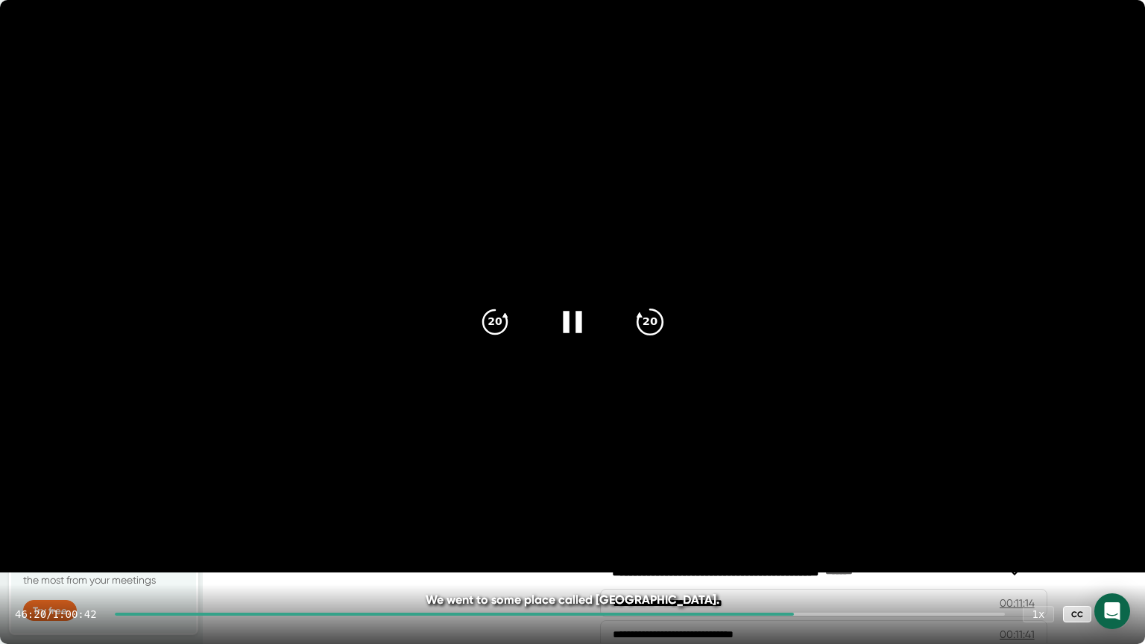
click at [659, 333] on icon "20" at bounding box center [649, 321] width 37 height 37
click at [653, 318] on icon "20" at bounding box center [649, 321] width 37 height 37
click at [650, 329] on icon "20" at bounding box center [649, 321] width 37 height 37
click at [656, 337] on icon "20" at bounding box center [649, 321] width 37 height 37
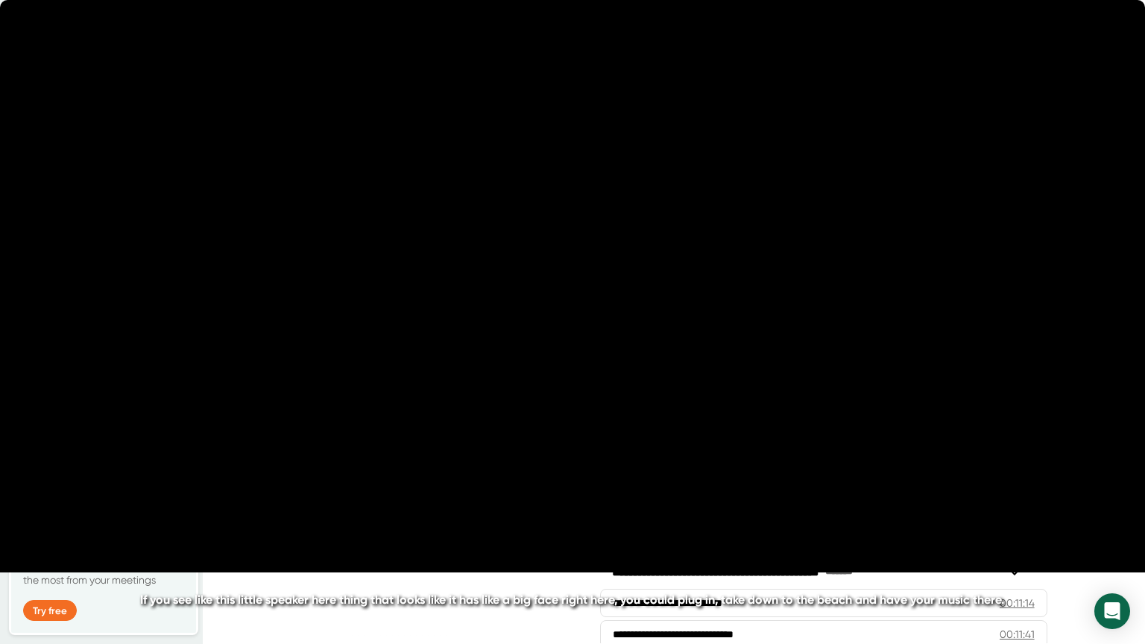
click at [656, 337] on icon "20" at bounding box center [649, 321] width 37 height 37
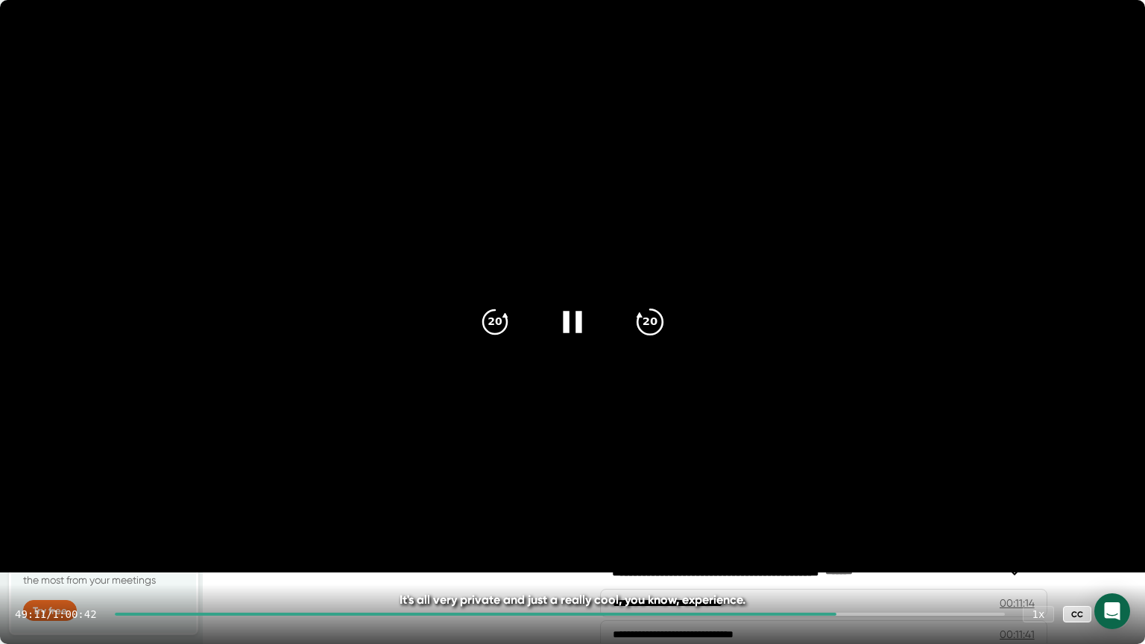
click at [649, 330] on icon "20" at bounding box center [649, 321] width 37 height 37
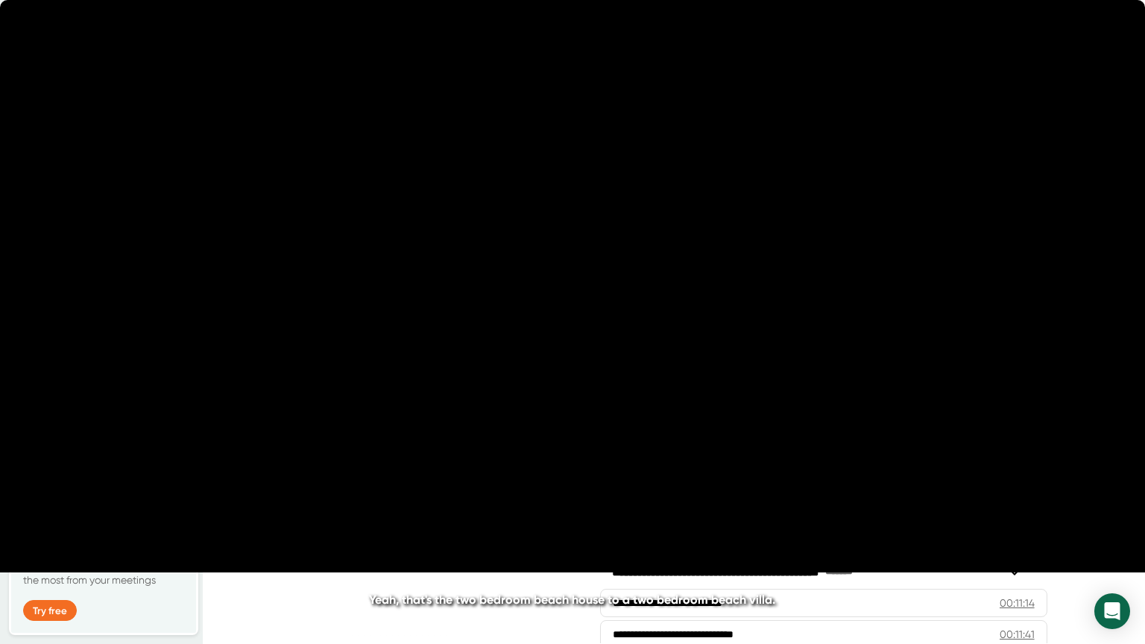
click at [649, 330] on icon "20" at bounding box center [649, 321] width 37 height 37
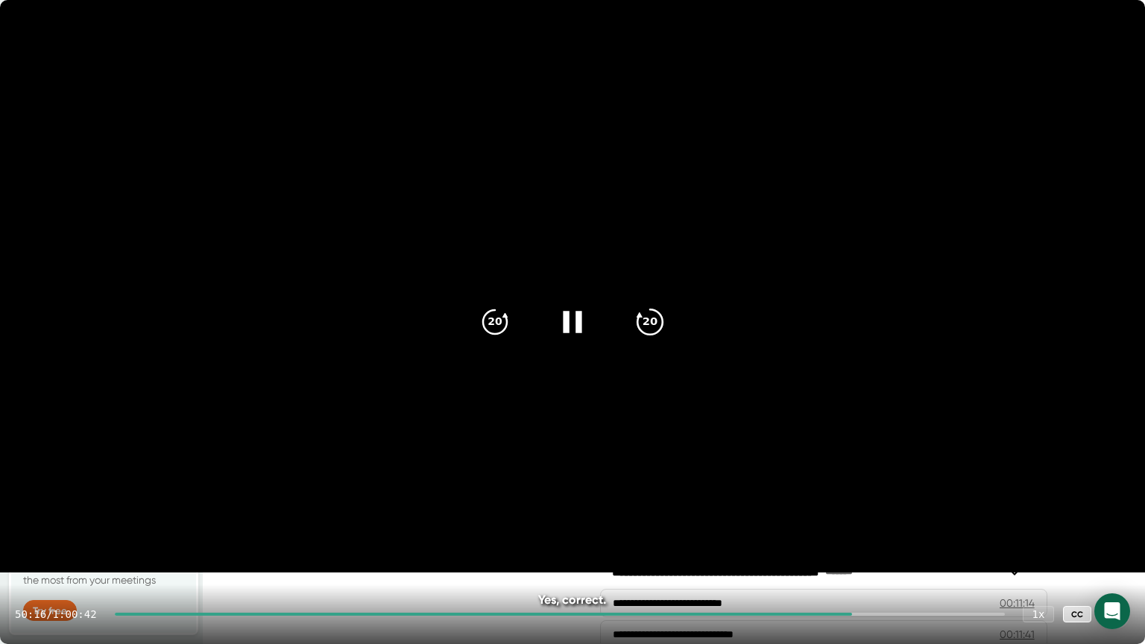
click at [643, 319] on icon "20" at bounding box center [649, 321] width 37 height 37
click at [645, 304] on div "20" at bounding box center [650, 322] width 63 height 63
click at [645, 315] on icon "20" at bounding box center [649, 321] width 37 height 37
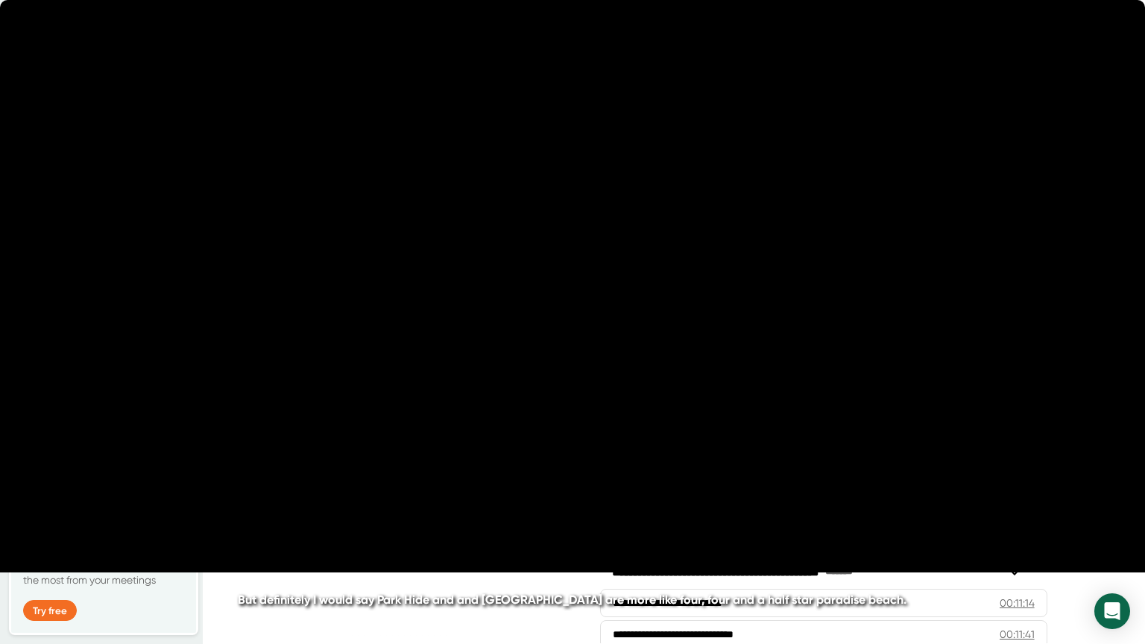
click at [645, 315] on icon "20" at bounding box center [649, 321] width 37 height 37
click at [638, 318] on icon "20" at bounding box center [649, 321] width 37 height 37
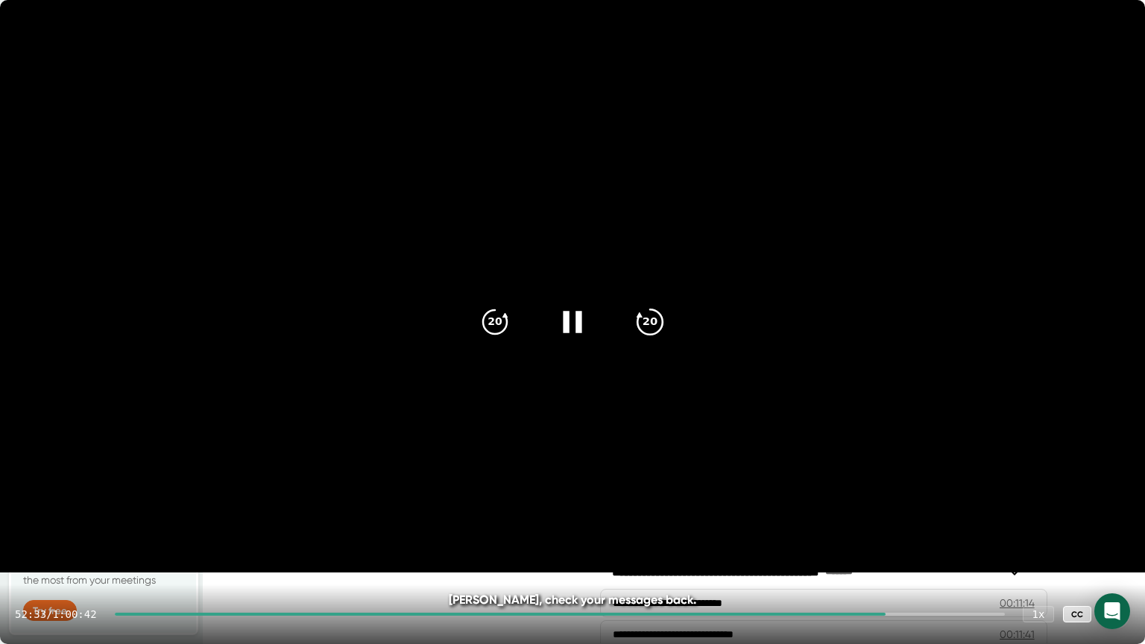
click at [638, 337] on icon "20" at bounding box center [649, 321] width 37 height 37
click at [1115, 517] on icon at bounding box center [1115, 614] width 18 height 18
